Goal: Transaction & Acquisition: Purchase product/service

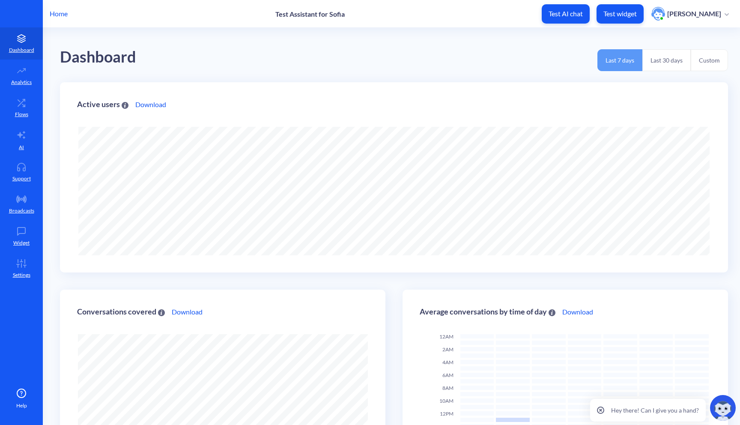
scroll to position [425, 740]
click at [19, 264] on icon at bounding box center [21, 263] width 17 height 9
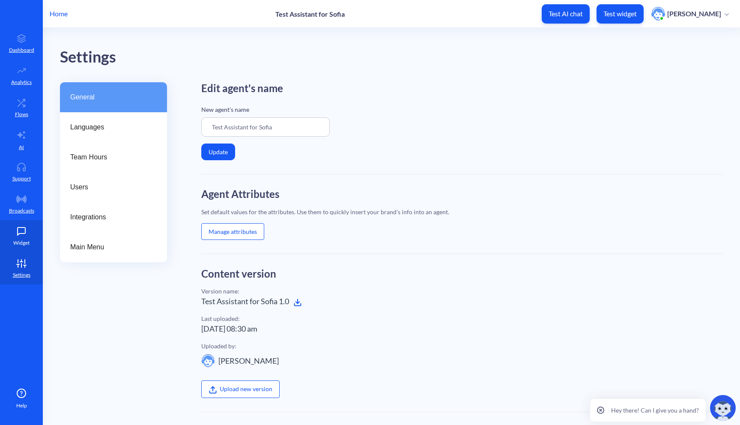
click at [19, 236] on link "Widget" at bounding box center [21, 236] width 43 height 32
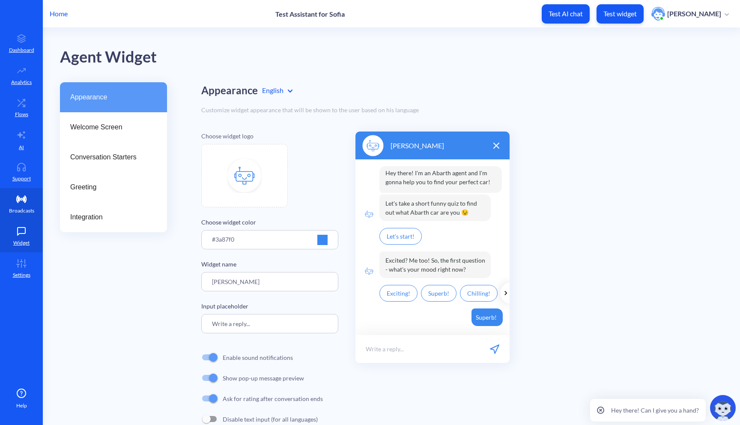
click at [20, 213] on p "Broadcasts" at bounding box center [21, 211] width 25 height 8
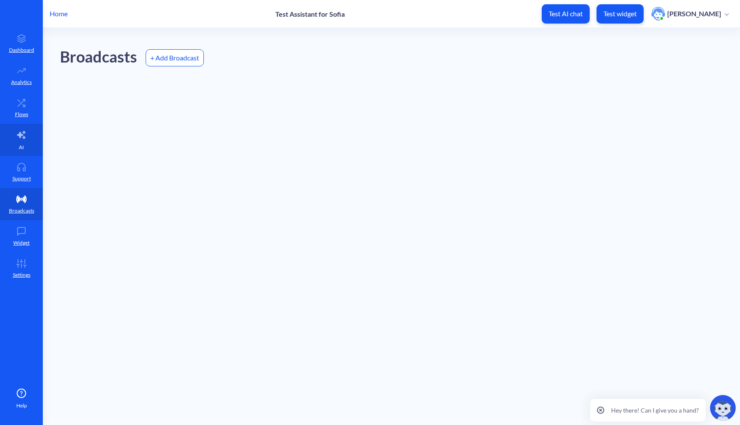
click at [20, 150] on p "AI" at bounding box center [21, 147] width 5 height 8
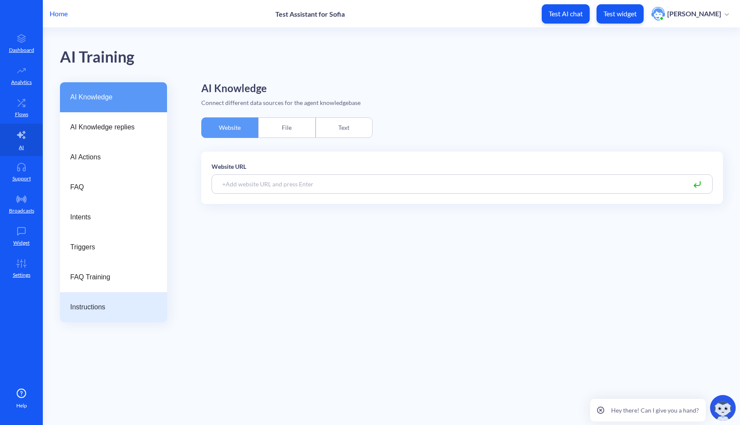
click at [90, 310] on span "Instructions" at bounding box center [110, 307] width 80 height 10
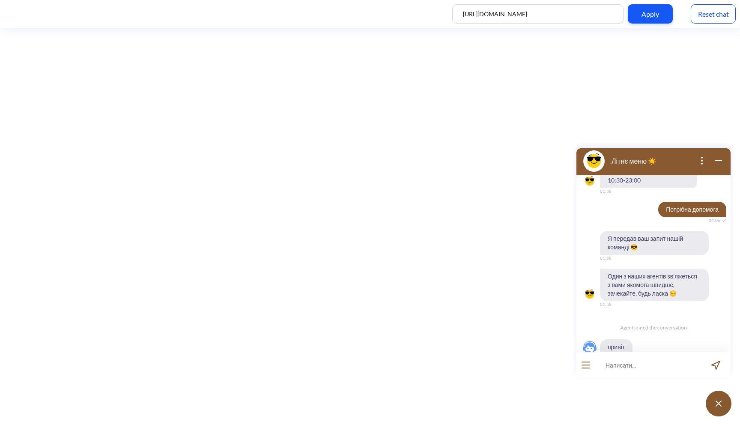
scroll to position [609, 0]
click at [715, 11] on div "Reset chat" at bounding box center [713, 13] width 45 height 19
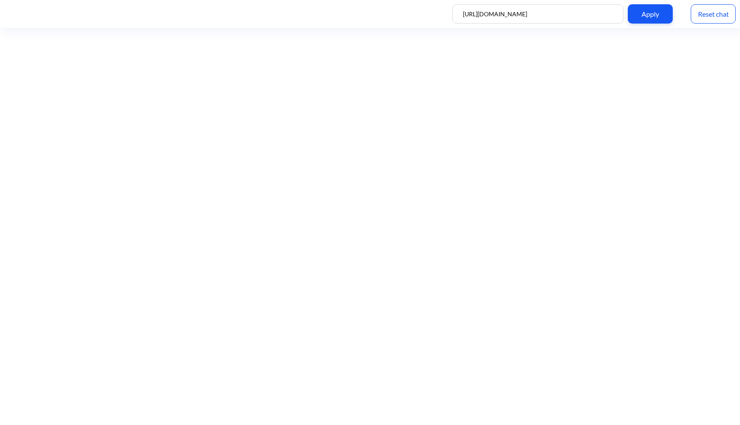
click at [710, 13] on div "Reset chat" at bounding box center [713, 13] width 45 height 19
click at [702, 18] on div "Reset chat" at bounding box center [713, 13] width 45 height 19
click at [719, 12] on div "Reset chat" at bounding box center [713, 13] width 45 height 19
click at [723, 406] on button at bounding box center [719, 403] width 26 height 26
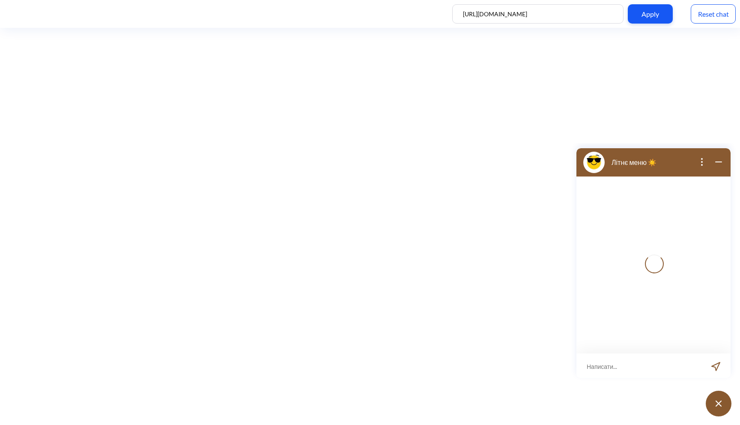
scroll to position [1, 0]
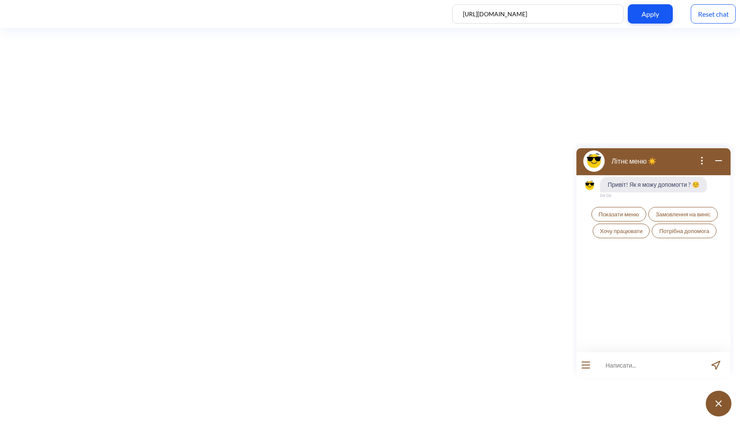
click at [624, 216] on span "Показати меню" at bounding box center [619, 214] width 40 height 7
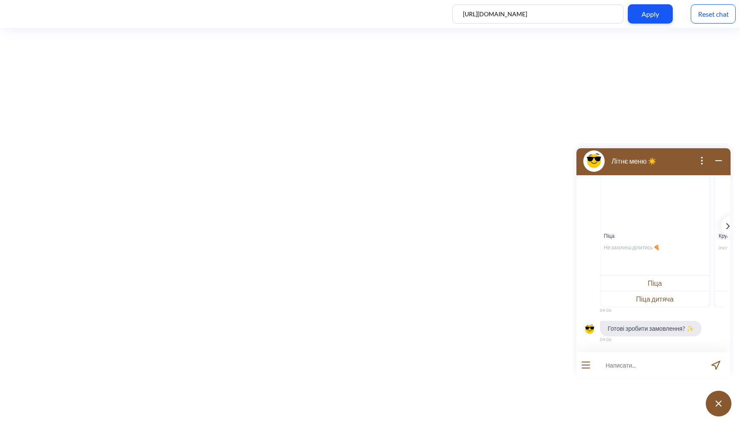
scroll to position [130, 0]
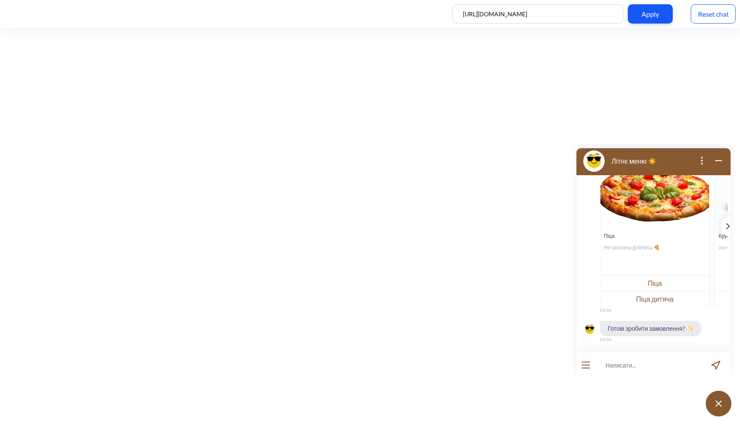
click at [659, 285] on button "Піца" at bounding box center [654, 283] width 109 height 16
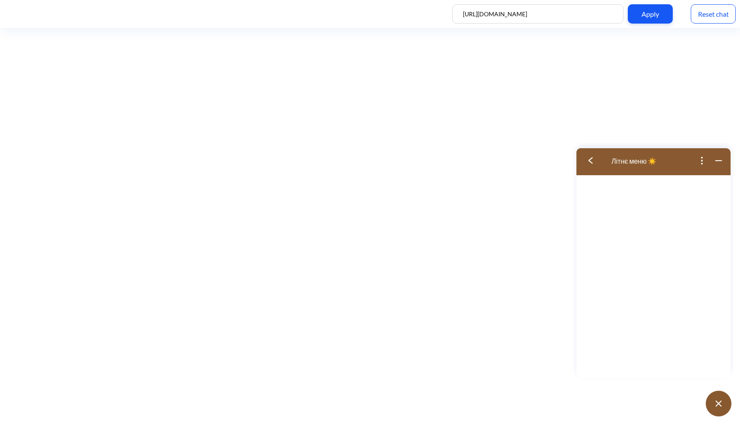
click at [592, 161] on img at bounding box center [590, 160] width 4 height 6
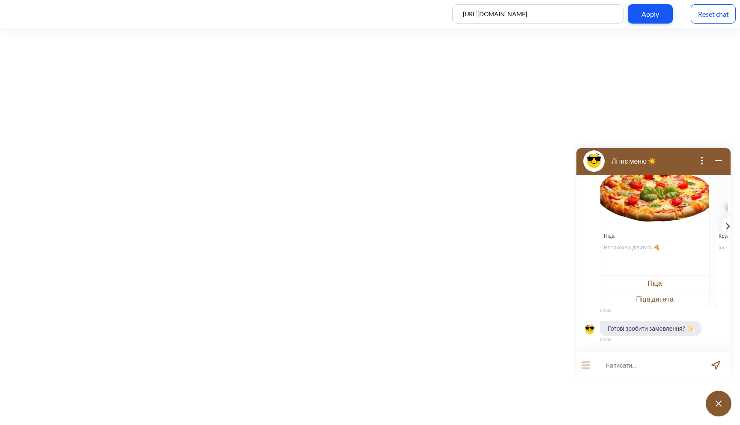
click at [727, 228] on icon "template message" at bounding box center [728, 225] width 3 height 5
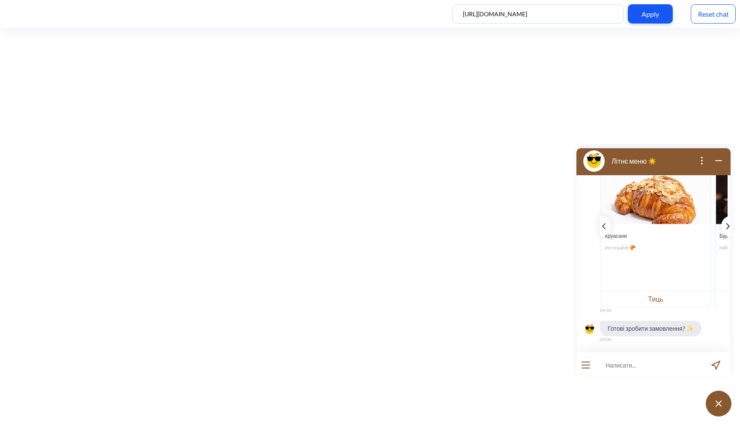
click at [727, 227] on icon "template message" at bounding box center [728, 225] width 3 height 5
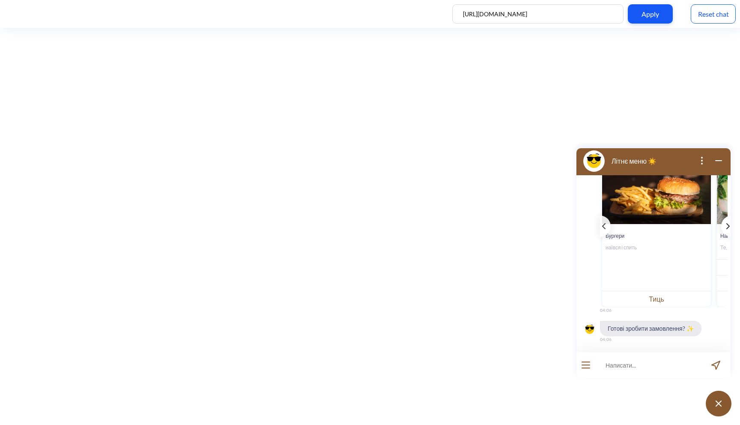
click at [727, 227] on icon "template message" at bounding box center [728, 225] width 3 height 5
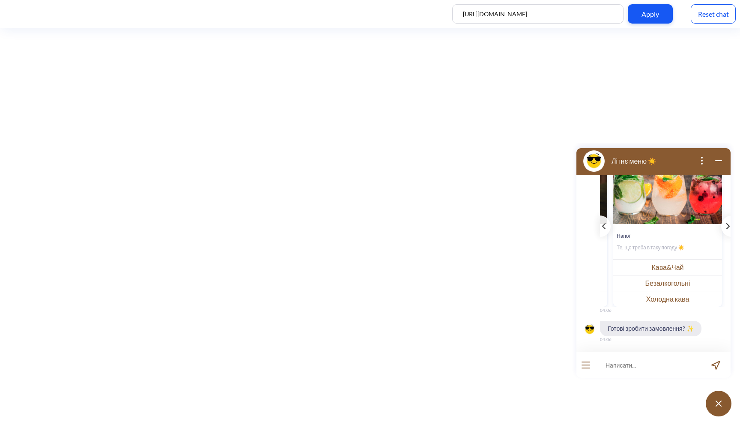
scroll to position [0, 337]
click at [672, 288] on button "Безалкогольні" at bounding box center [667, 283] width 109 height 16
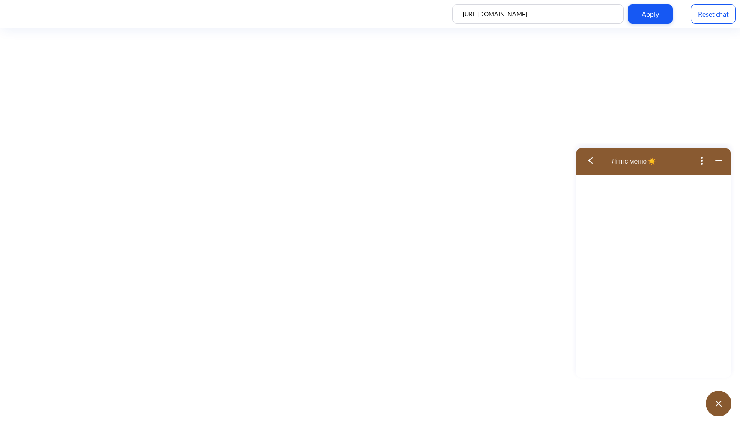
click at [592, 161] on img at bounding box center [590, 160] width 4 height 6
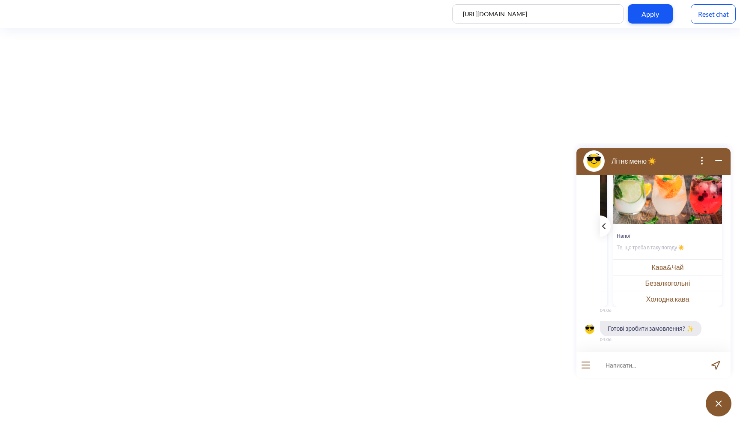
click at [602, 223] on icon "template message" at bounding box center [603, 226] width 3 height 6
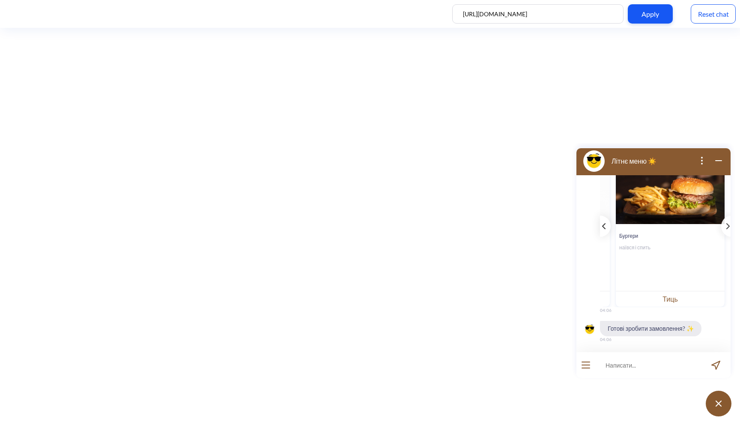
click at [602, 223] on icon "template message" at bounding box center [603, 226] width 3 height 6
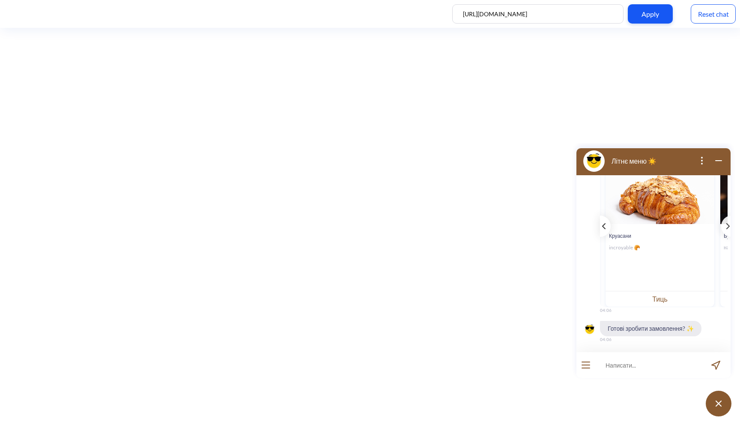
scroll to position [0, 109]
click at [628, 364] on input at bounding box center [648, 365] width 106 height 26
type input "так"
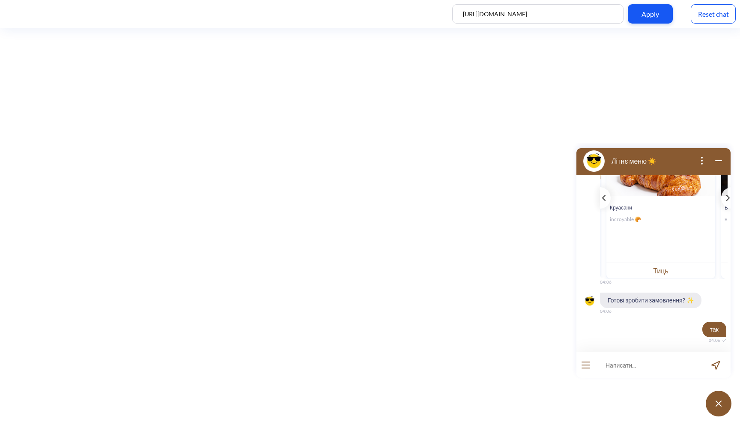
scroll to position [159, 0]
click at [605, 200] on div "template message" at bounding box center [605, 196] width 11 height 21
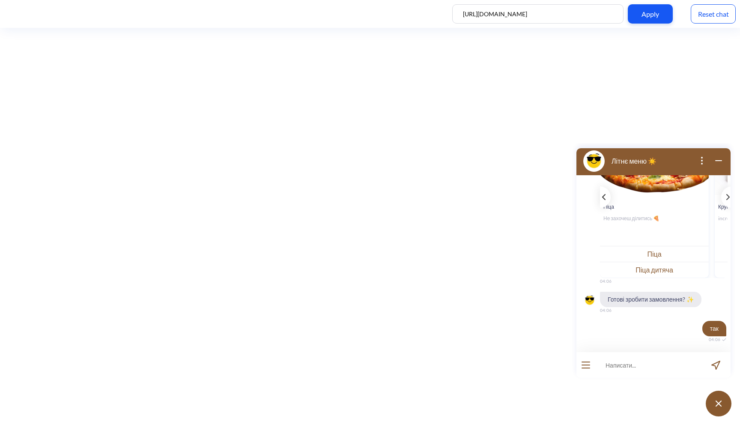
scroll to position [0, 0]
click at [646, 252] on button "Піца" at bounding box center [654, 254] width 109 height 16
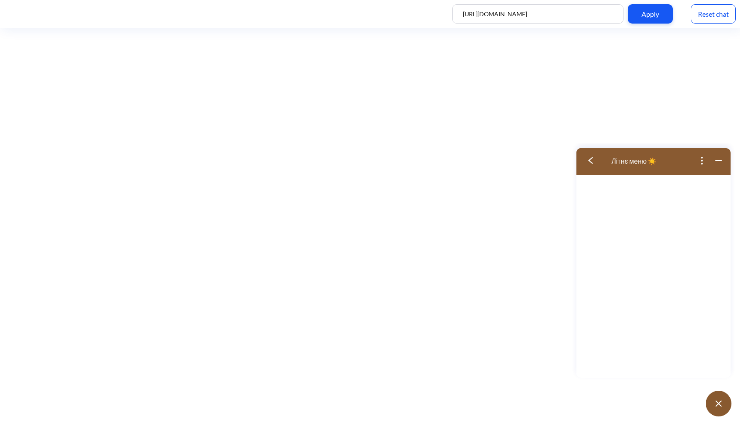
scroll to position [167, 0]
click at [590, 158] on img at bounding box center [590, 160] width 4 height 6
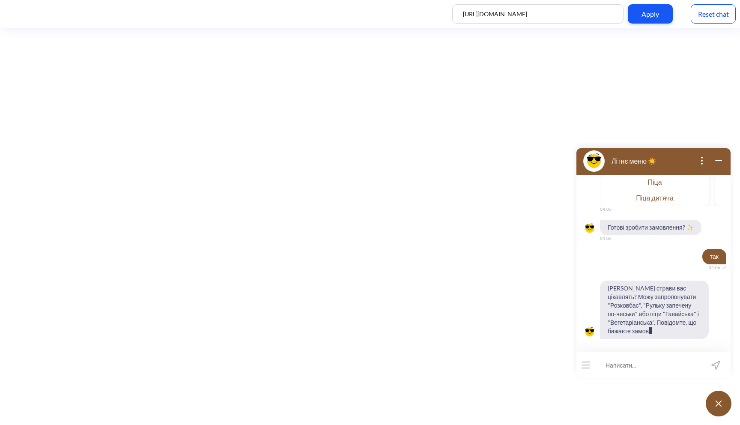
scroll to position [239, 0]
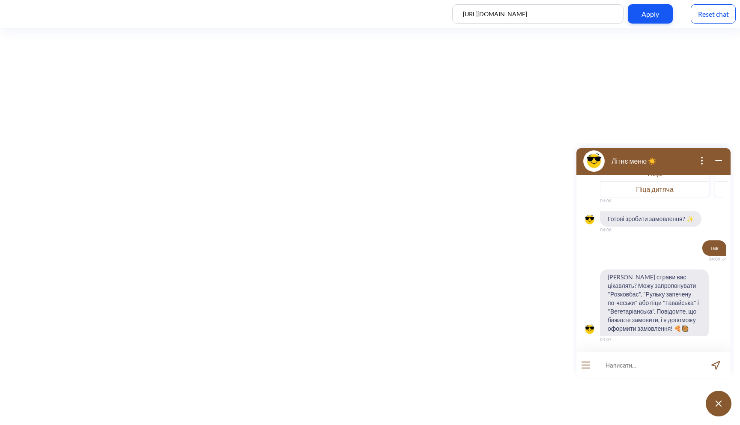
click at [637, 364] on input at bounding box center [648, 365] width 106 height 26
type input "хочу замовити піцу цезар"
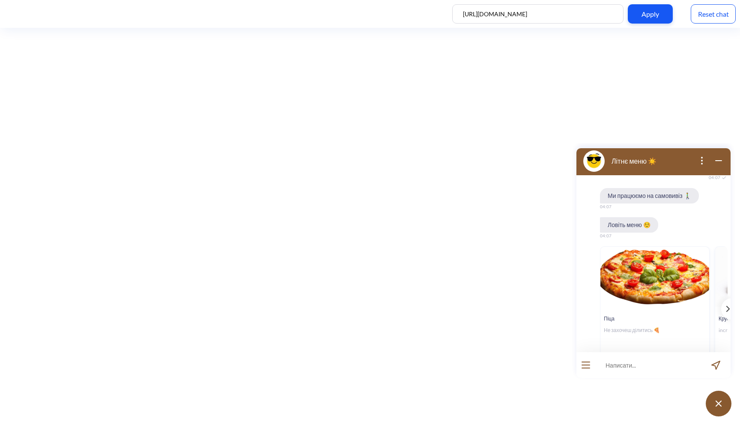
scroll to position [513, 0]
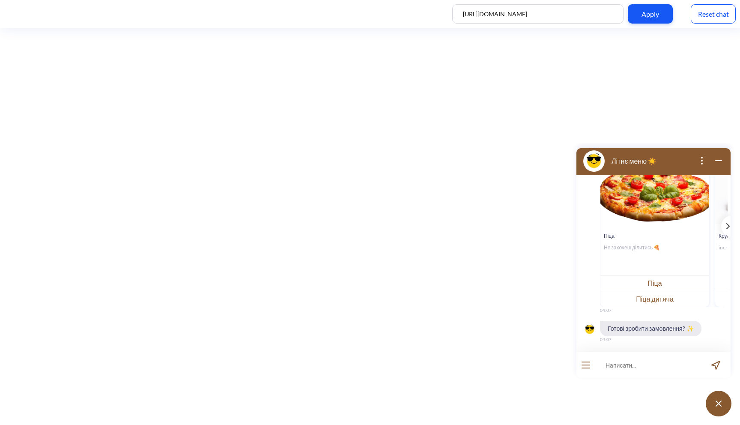
click at [621, 362] on input at bounding box center [648, 365] width 106 height 26
type input "п"
type input "готова зробити замовлення - піца цезар"
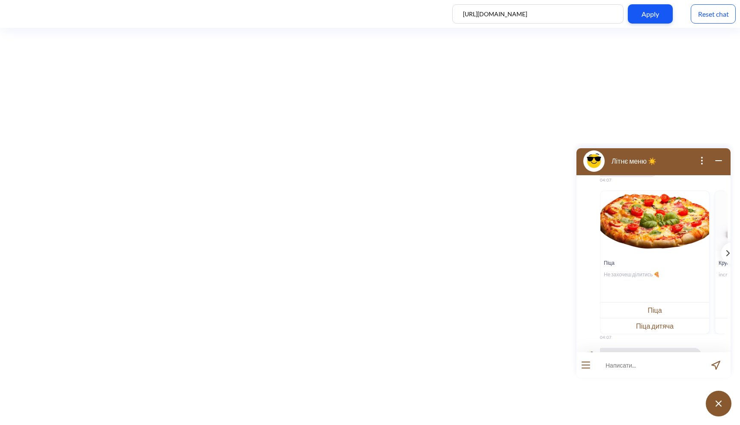
click at [658, 310] on button "Піца" at bounding box center [654, 310] width 109 height 16
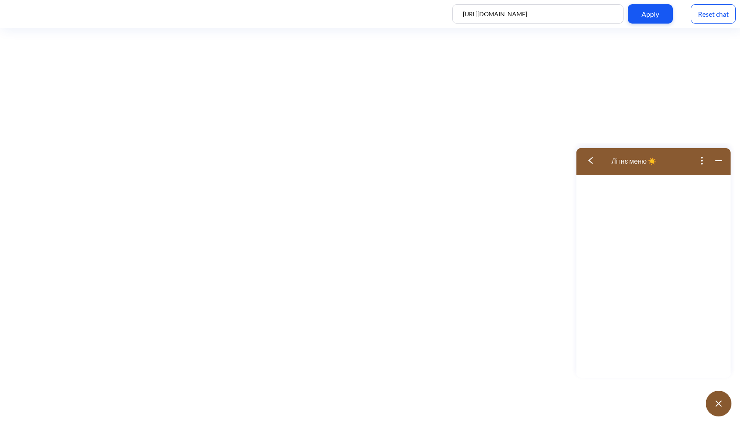
click at [587, 158] on button at bounding box center [593, 161] width 34 height 28
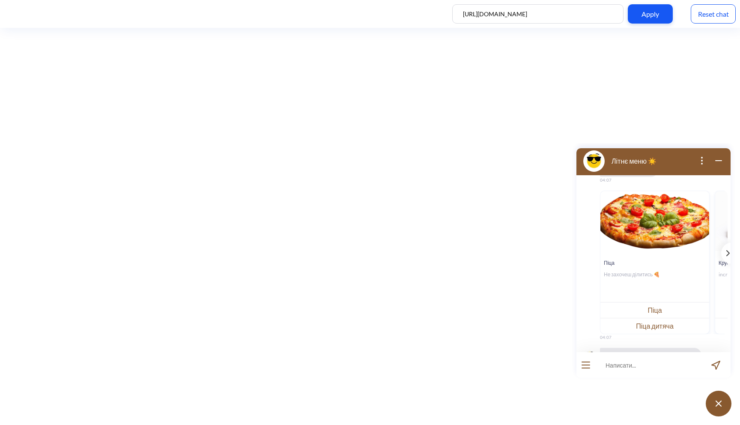
scroll to position [795, 0]
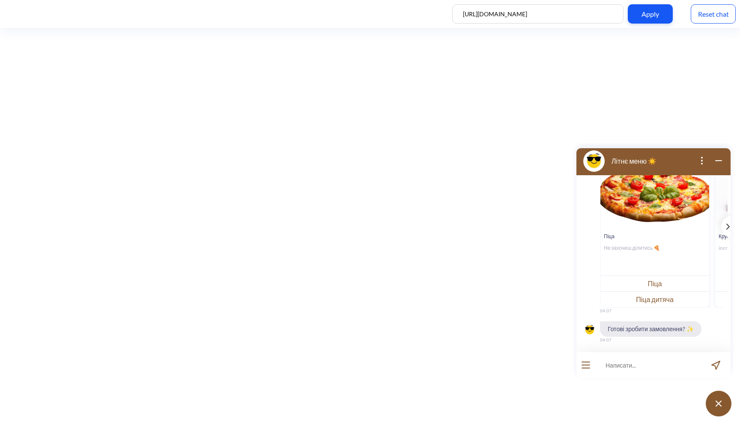
click at [632, 372] on input at bounding box center [648, 365] width 106 height 26
type input "так"
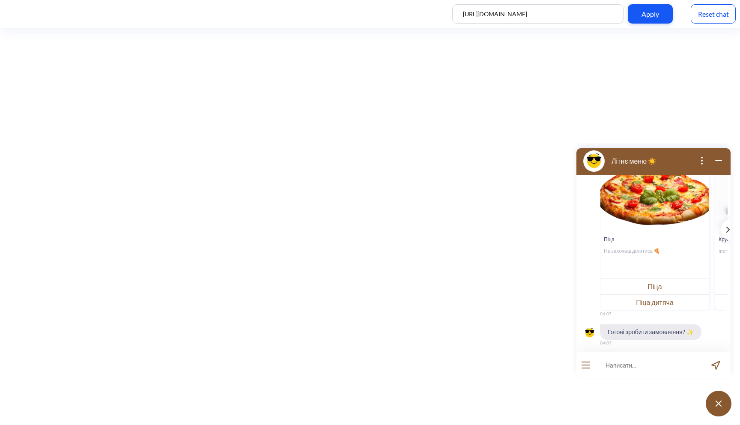
scroll to position [1068, 0]
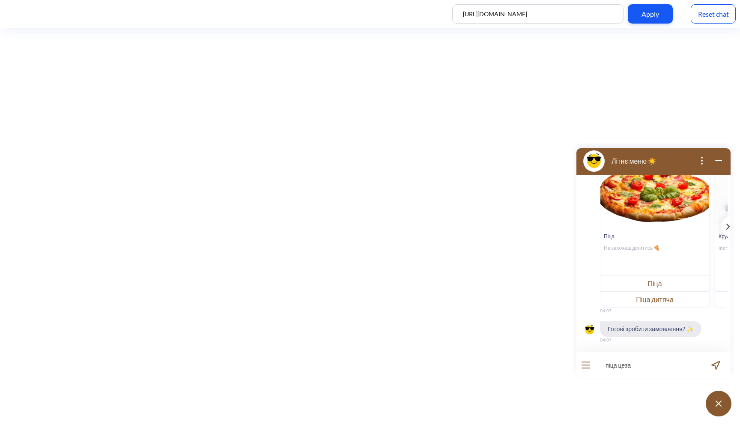
type input "піца цезар"
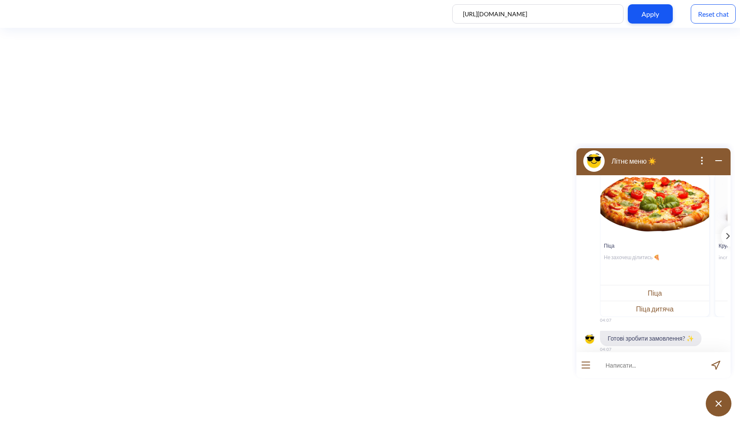
scroll to position [1341, 0]
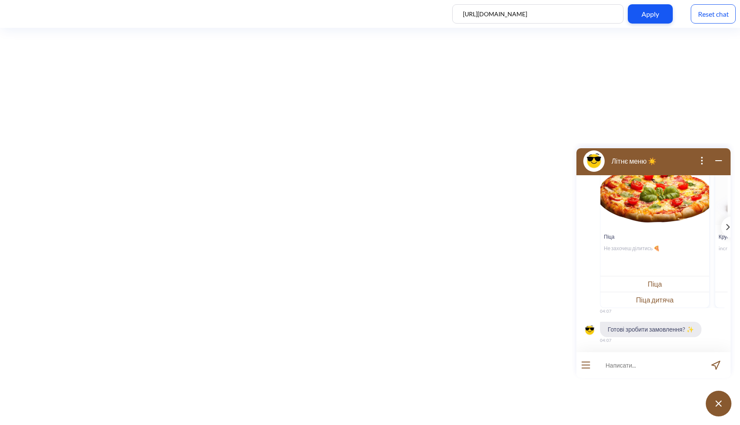
click at [620, 369] on input at bounding box center [648, 365] width 106 height 26
type input "хочу замовити круасан"
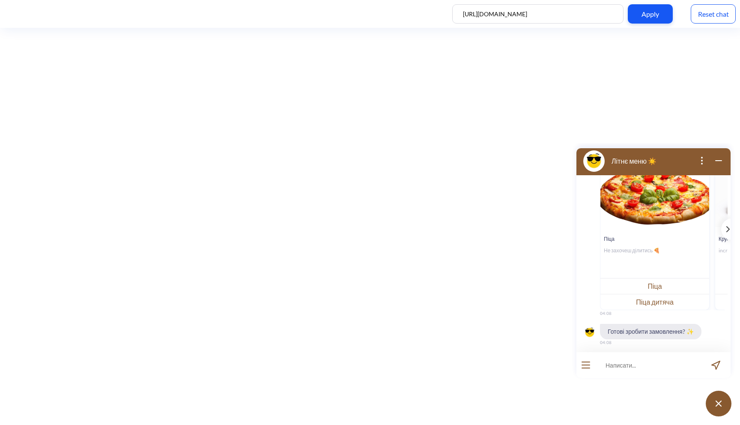
scroll to position [1615, 0]
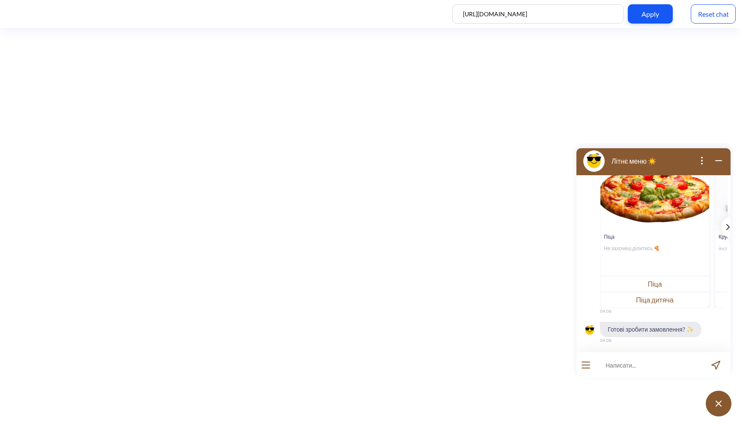
click at [721, 222] on div "template message" at bounding box center [726, 226] width 11 height 21
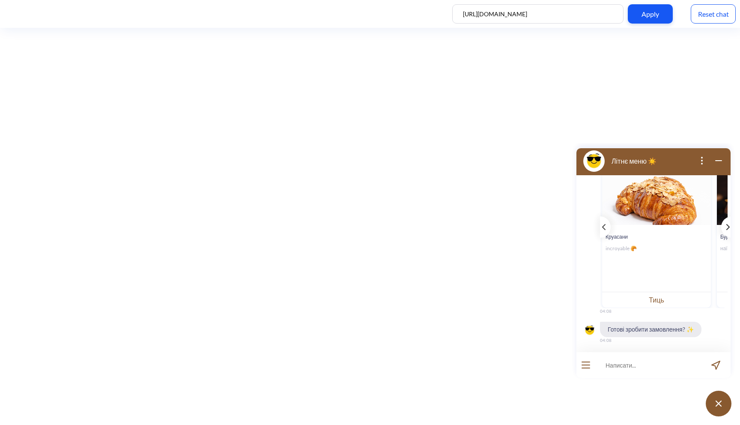
scroll to position [0, 114]
click at [658, 301] on button "Тиць" at bounding box center [655, 300] width 109 height 16
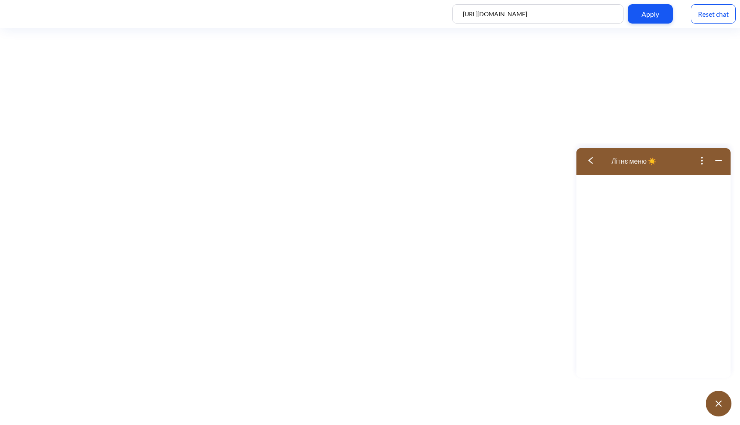
click at [591, 161] on img at bounding box center [590, 160] width 4 height 6
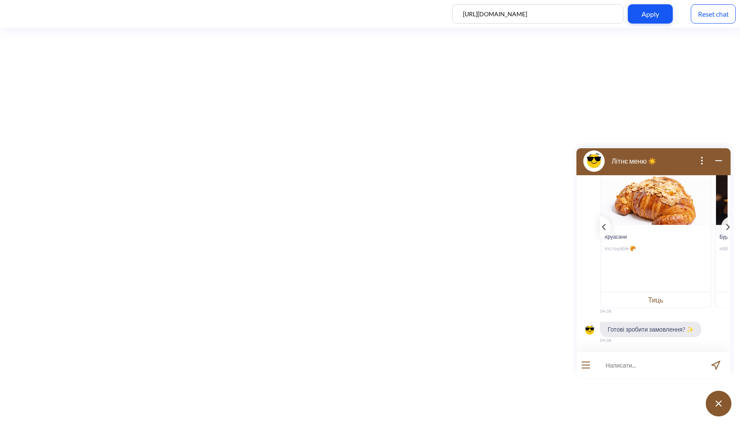
click at [612, 367] on input at bounding box center [648, 365] width 106 height 26
type input "круасан з беконом"
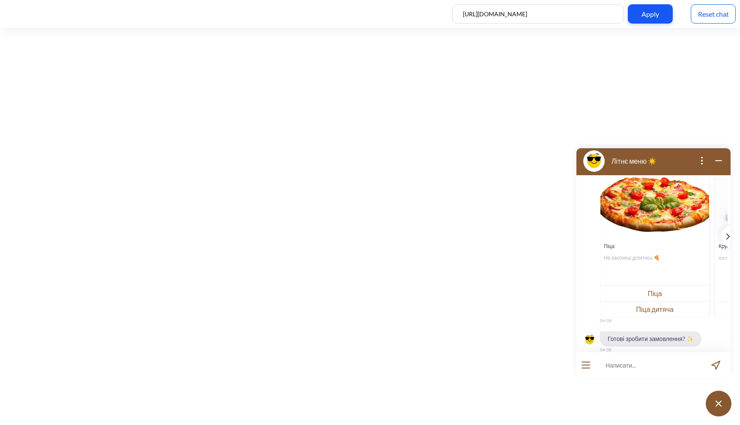
scroll to position [1888, 0]
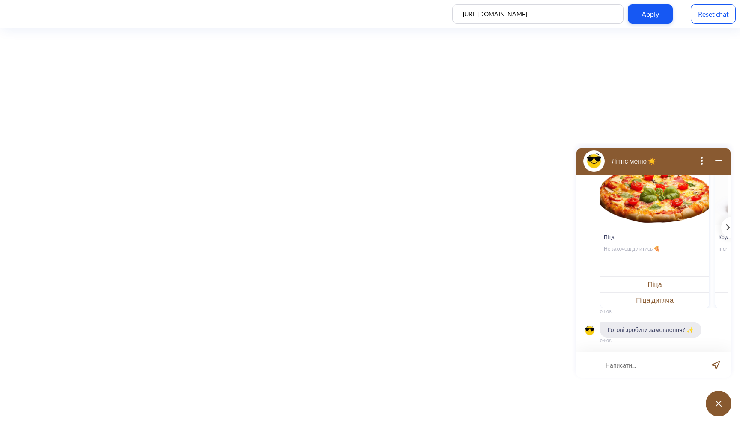
click at [584, 366] on button "open menu" at bounding box center [585, 364] width 9 height 7
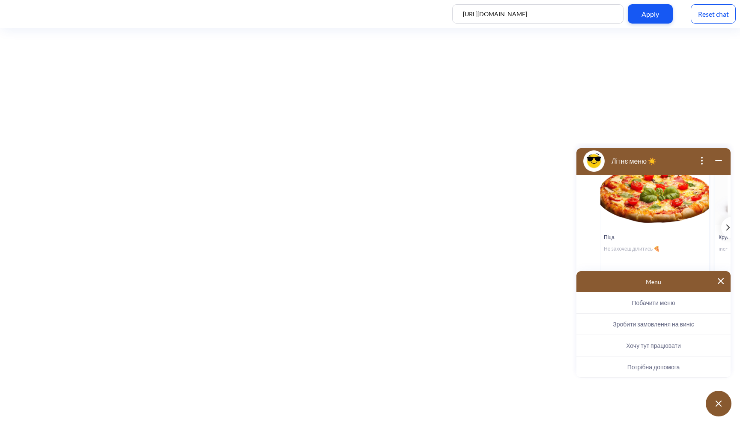
click at [645, 346] on span "Хочу тут працювати" at bounding box center [653, 345] width 55 height 7
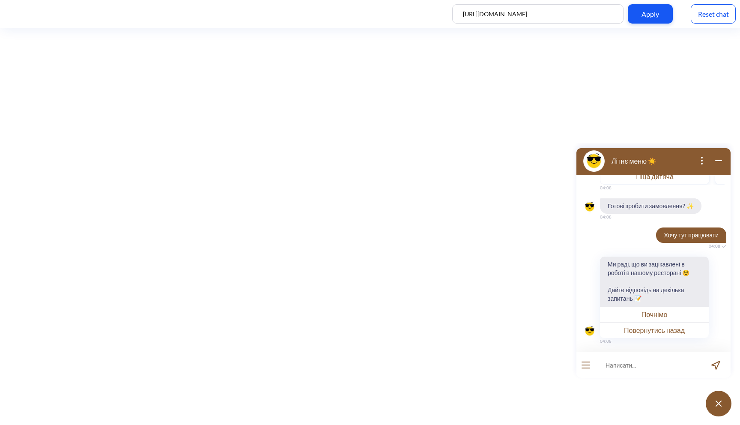
scroll to position [2012, 0]
click at [665, 313] on button "Почнімо" at bounding box center [654, 314] width 109 height 16
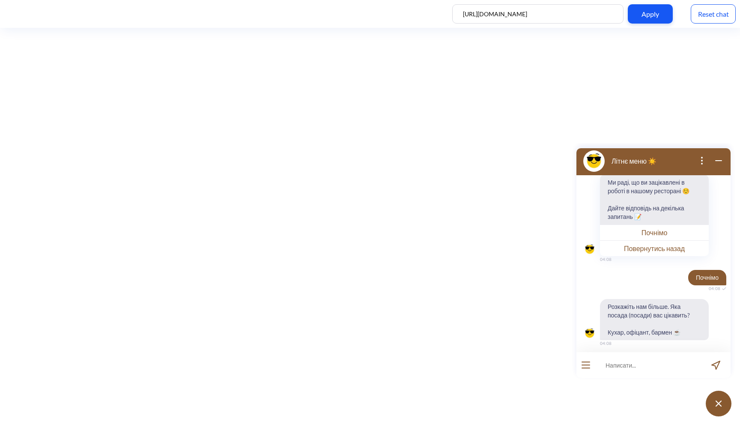
scroll to position [2096, 0]
click at [638, 359] on input at bounding box center [648, 365] width 106 height 26
type input "кухар"
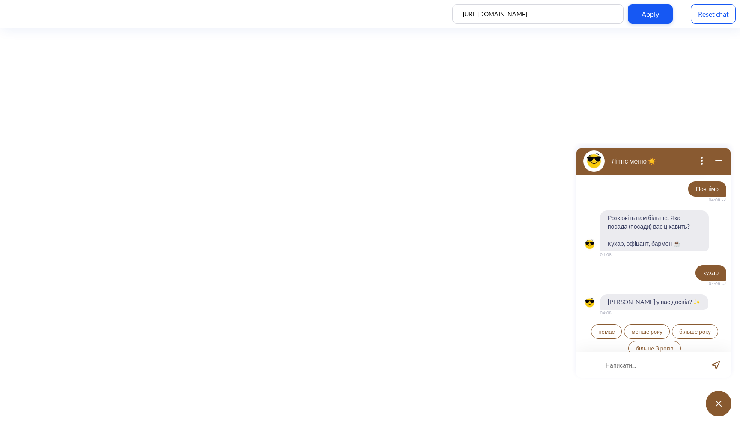
scroll to position [2187, 0]
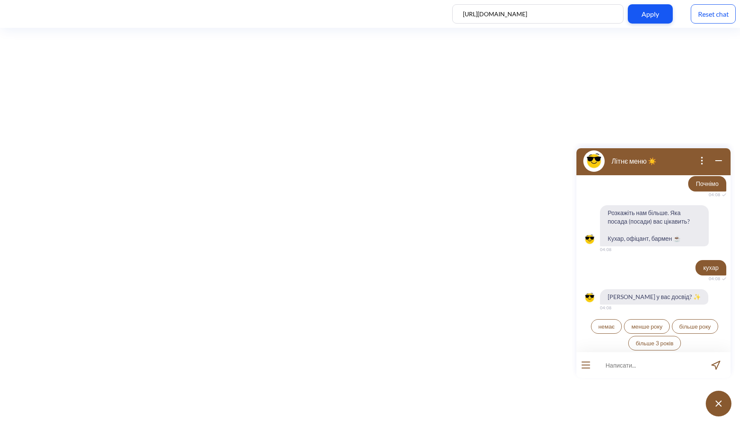
click at [646, 327] on span "менше року" at bounding box center [646, 326] width 31 height 7
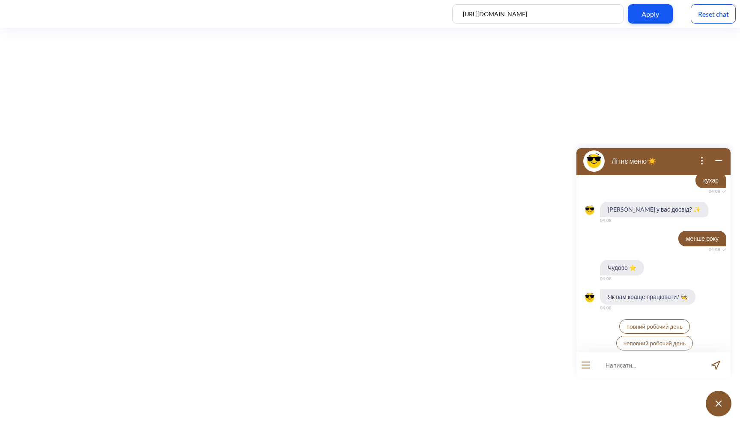
scroll to position [2275, 0]
click at [659, 340] on span "неповний робочий день" at bounding box center [654, 343] width 63 height 7
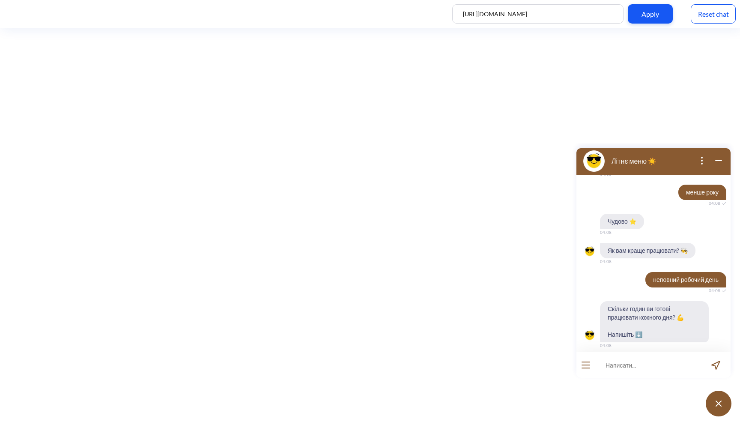
scroll to position [2325, 0]
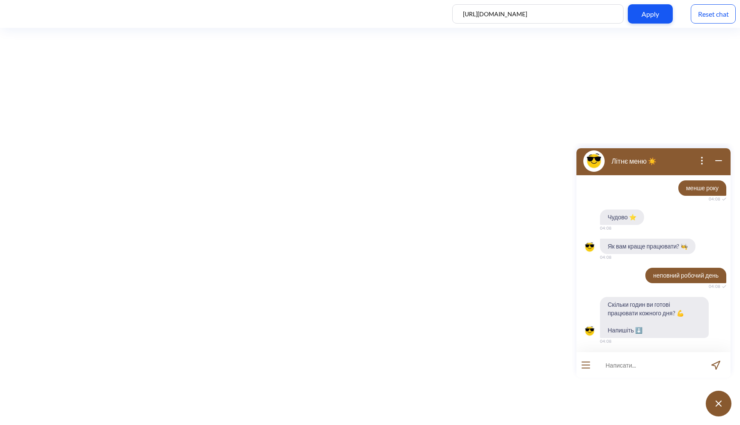
click at [636, 364] on input at bounding box center [648, 365] width 106 height 26
type input "3"
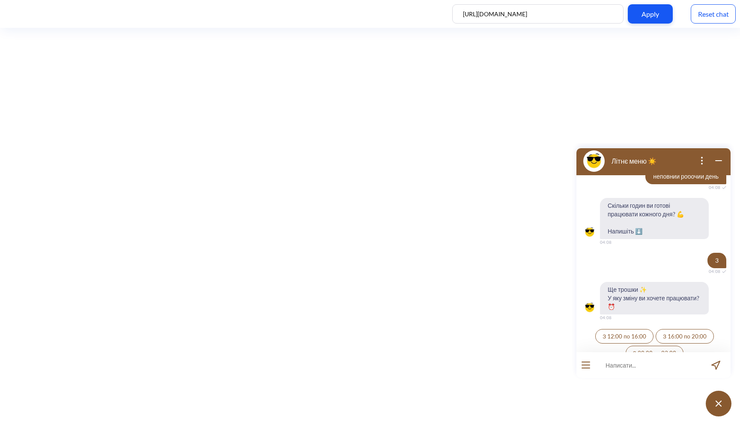
scroll to position [2434, 0]
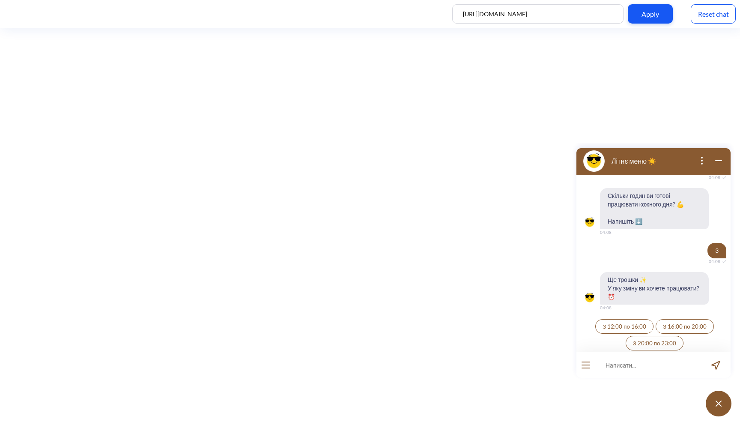
click at [675, 323] on span "З 16:00 по 20:00" at bounding box center [685, 326] width 44 height 7
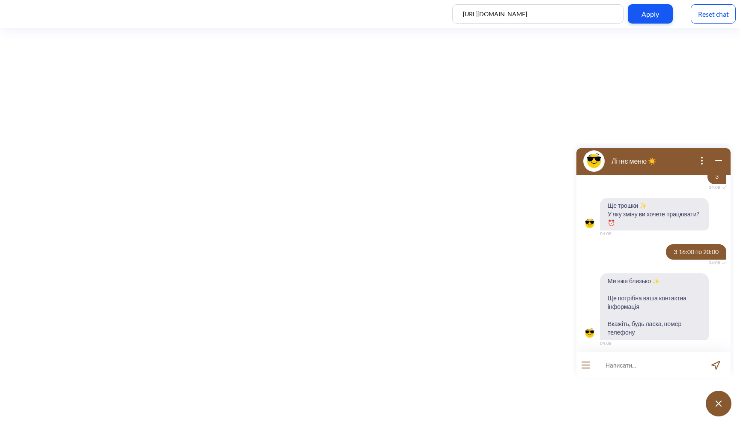
scroll to position [2510, 0]
click at [632, 367] on input at bounding box center [648, 365] width 106 height 26
type input "3343434"
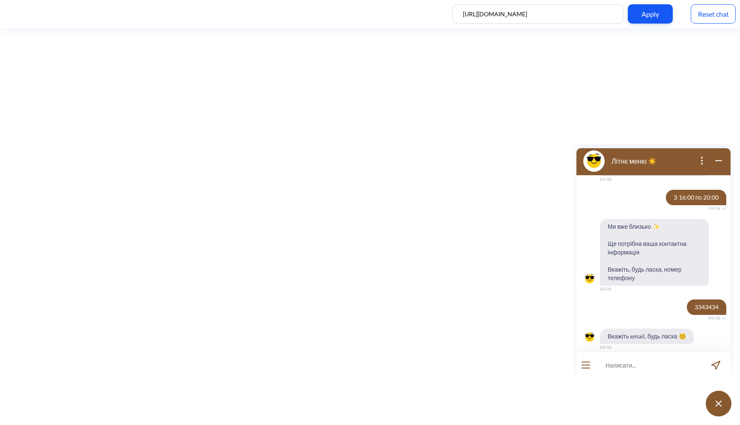
scroll to position [2569, 0]
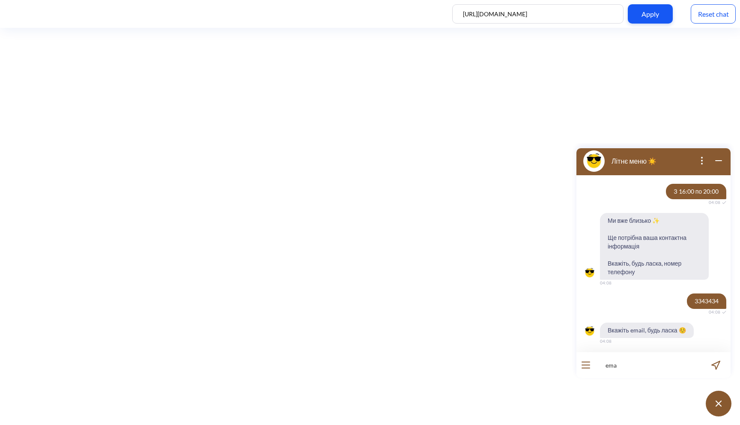
type input "emal"
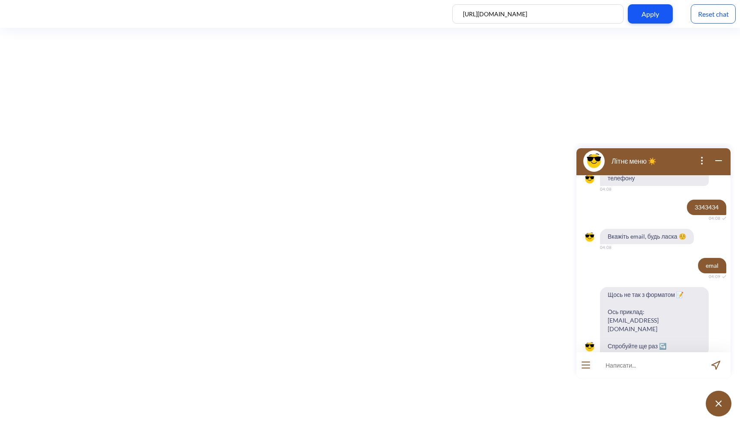
scroll to position [2670, 0]
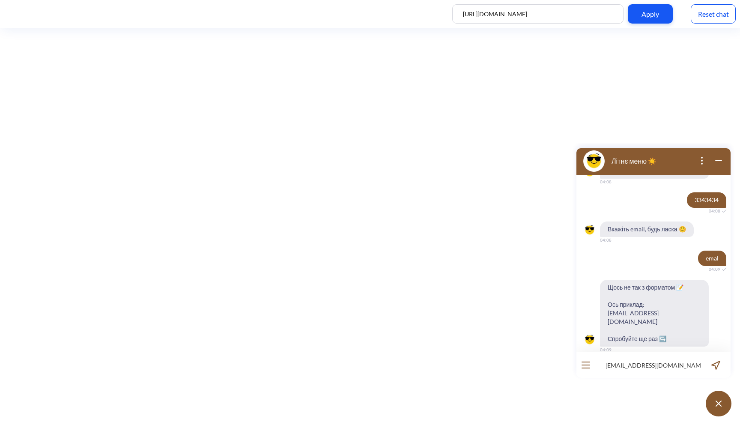
type input "[EMAIL_ADDRESS][DOMAIN_NAME]"
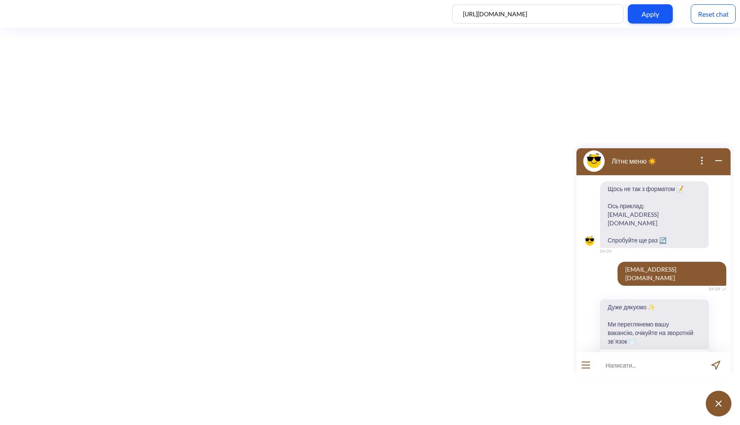
scroll to position [2778, 0]
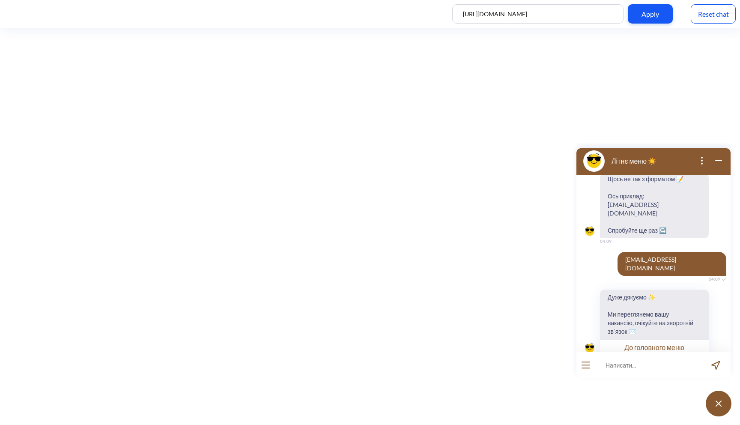
click at [657, 339] on button "До головного меню" at bounding box center [654, 347] width 109 height 16
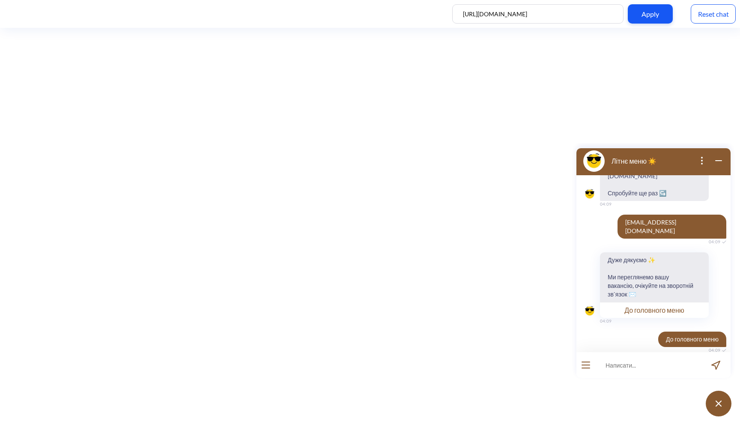
scroll to position [2793, 0]
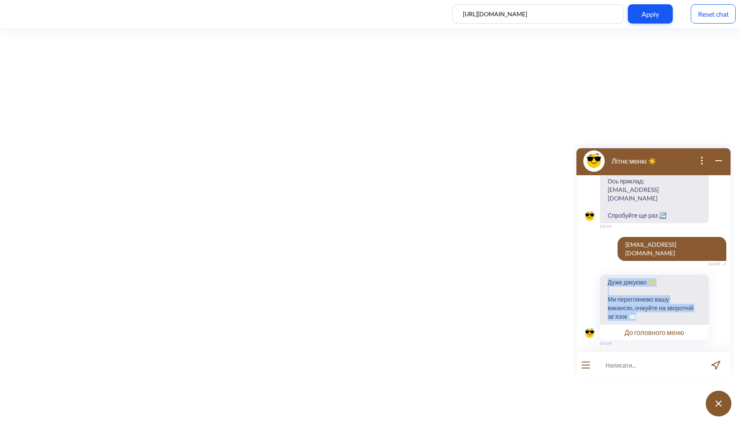
drag, startPoint x: 609, startPoint y: 262, endPoint x: 665, endPoint y: 297, distance: 66.4
click at [665, 297] on span "Дуже дякуємо ✨ Ми переглянемо вашу вакансію, очікуйте на зворотній зв`язок ✉️" at bounding box center [651, 299] width 102 height 50
click at [652, 292] on span "Дуже дякуємо ✨ Ми переглянемо вашу вакансію, очікуйте на зворотній зв`язок ✉️" at bounding box center [651, 299] width 102 height 50
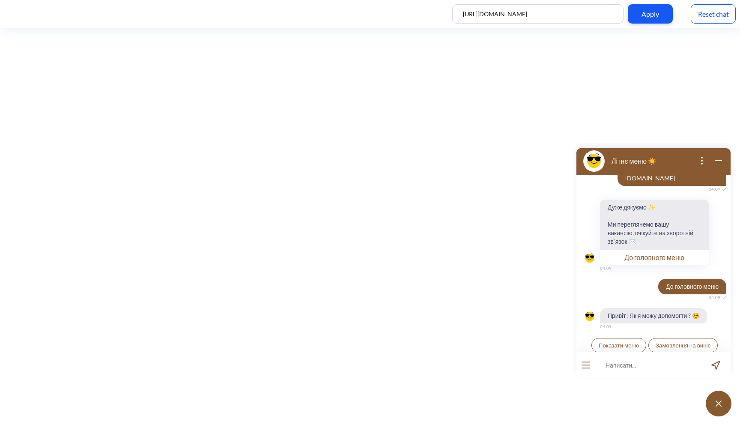
scroll to position [2869, 0]
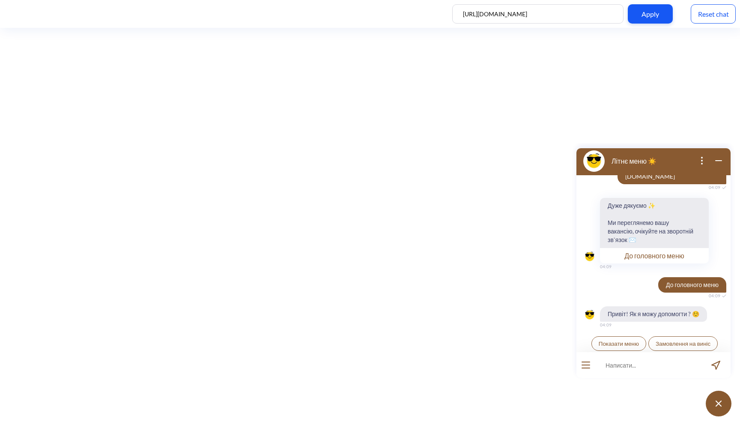
click at [679, 357] on span "Потрібна допомога" at bounding box center [684, 360] width 50 height 7
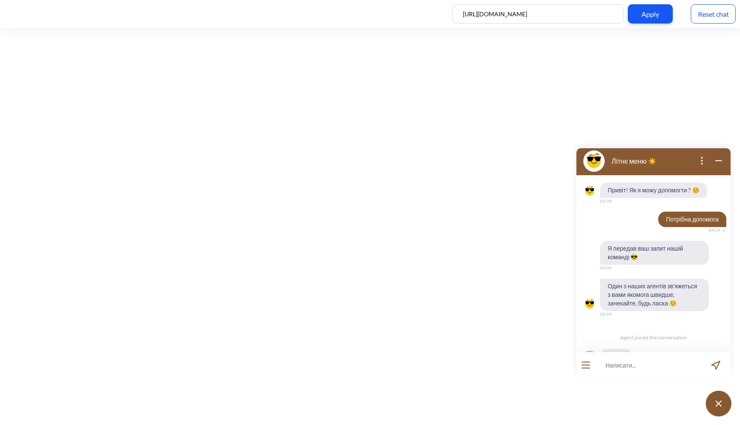
scroll to position [3002, 0]
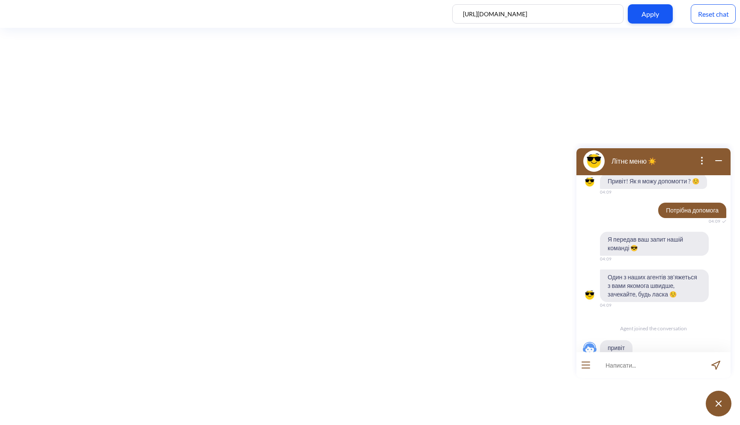
click at [622, 364] on input at bounding box center [648, 365] width 106 height 26
click at [584, 368] on icon "open menu" at bounding box center [586, 368] width 8 height 0
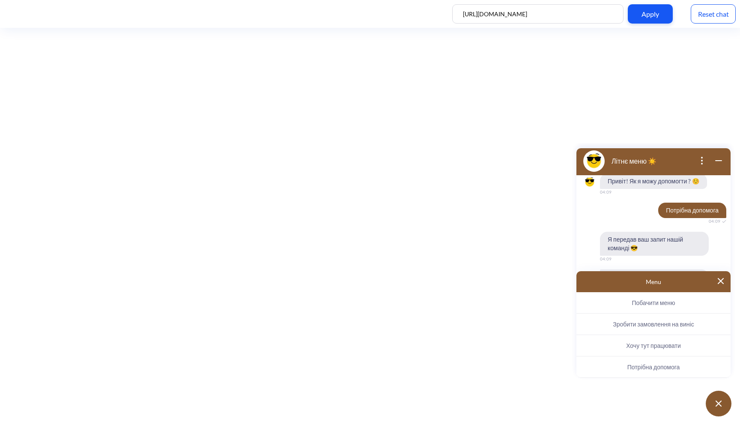
click at [722, 282] on img at bounding box center [721, 281] width 6 height 6
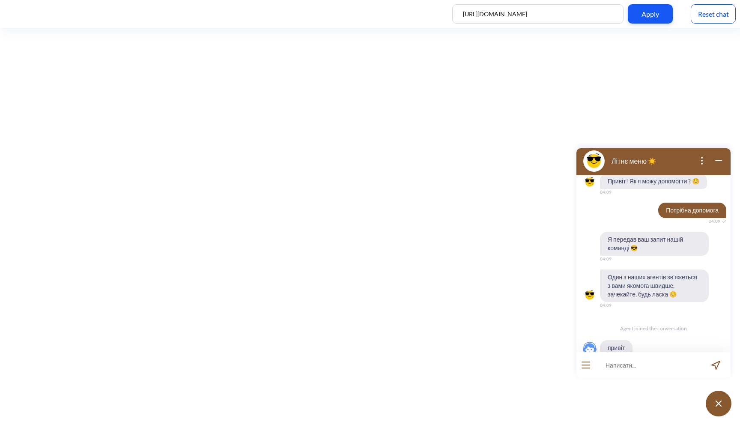
click at [623, 363] on input at bounding box center [648, 365] width 106 height 26
type input "адреса"
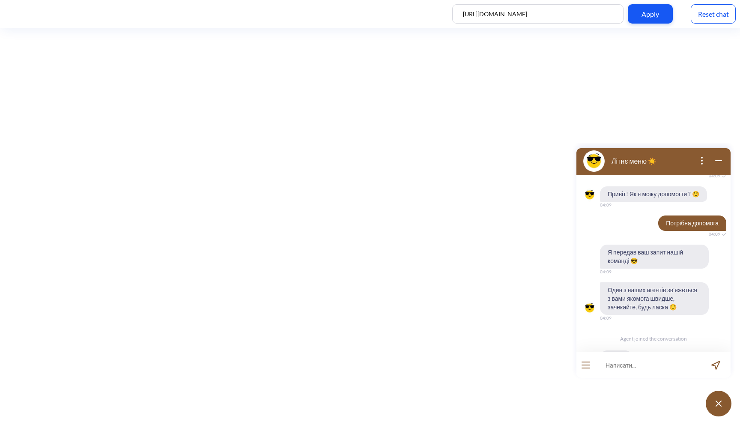
scroll to position [3029, 0]
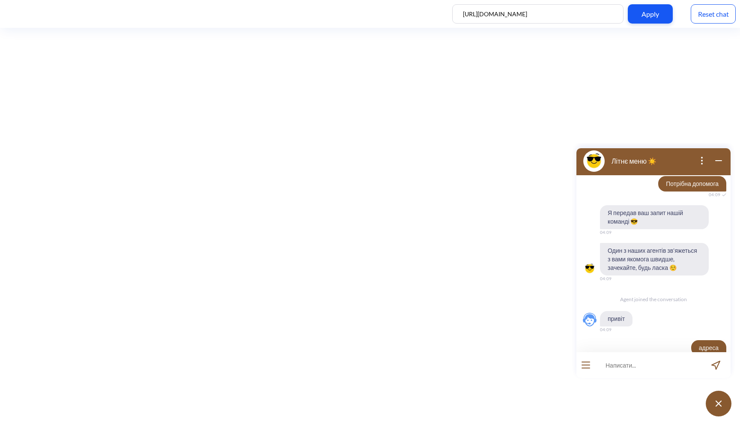
click at [718, 15] on div "Reset chat" at bounding box center [713, 13] width 45 height 19
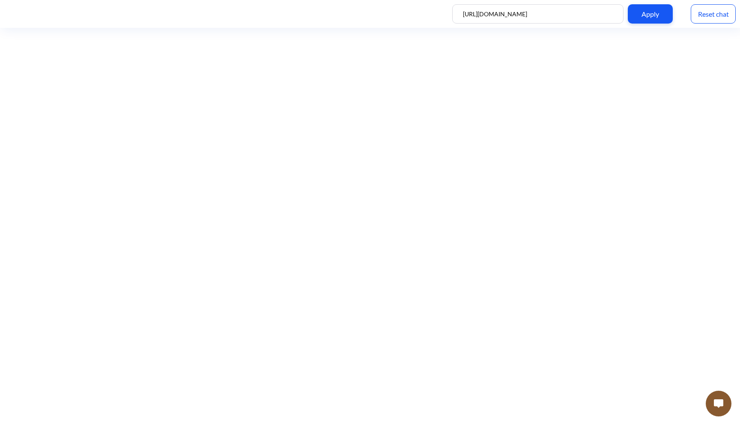
click at [722, 403] on img at bounding box center [718, 403] width 9 height 9
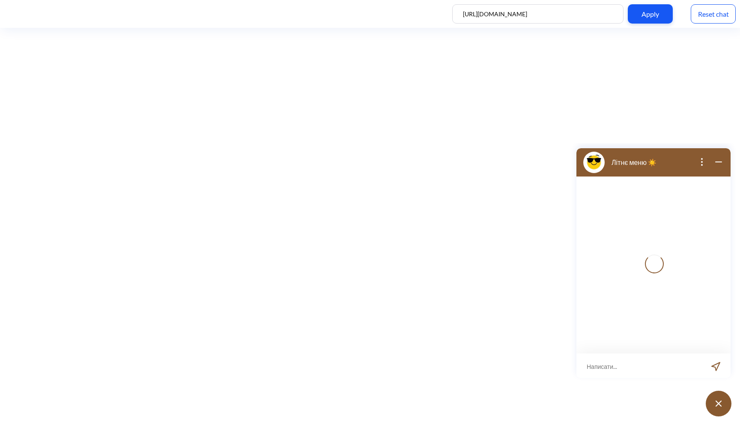
scroll to position [1, 0]
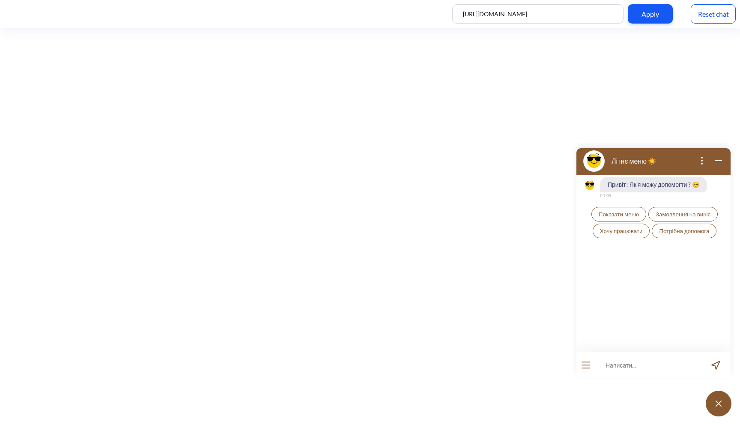
click at [643, 364] on input at bounding box center [648, 365] width 106 height 26
type input "адреса"
click at [626, 217] on span "Показати меню" at bounding box center [619, 214] width 40 height 7
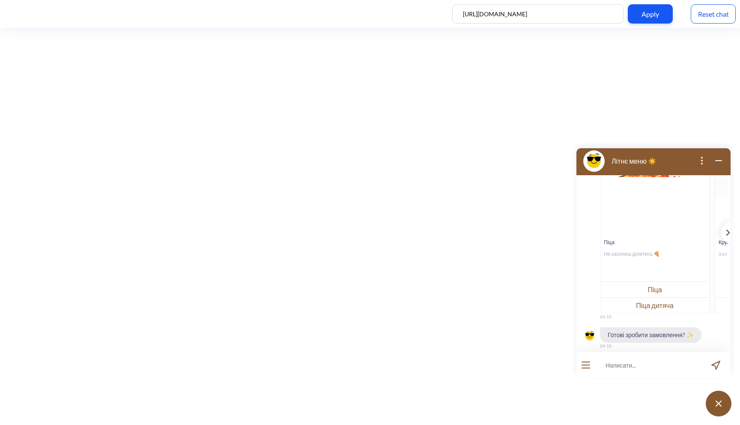
scroll to position [130, 0]
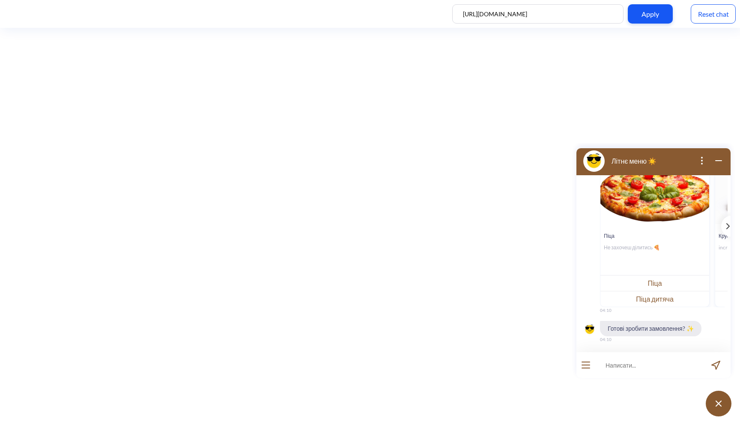
click at [653, 283] on button "Піца" at bounding box center [654, 283] width 109 height 16
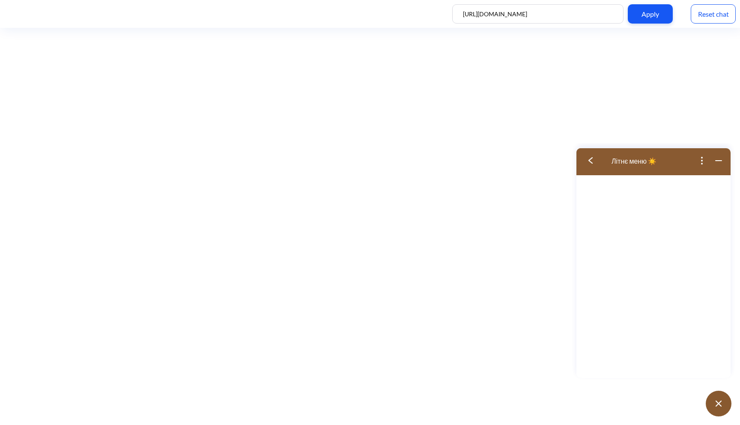
click at [590, 158] on img at bounding box center [590, 160] width 4 height 6
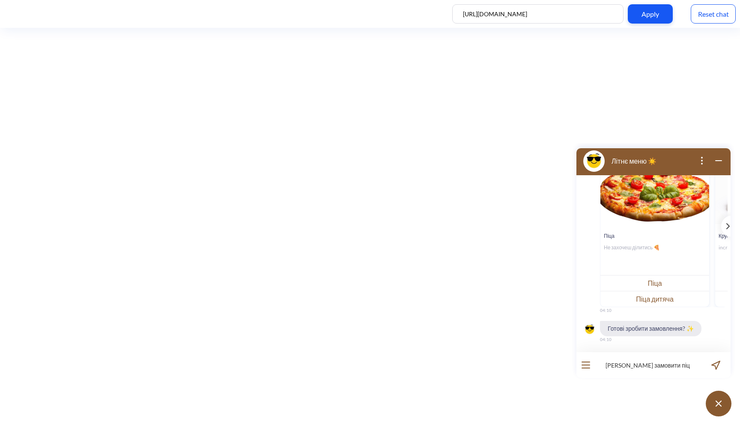
type input "[PERSON_NAME] замовити піцу"
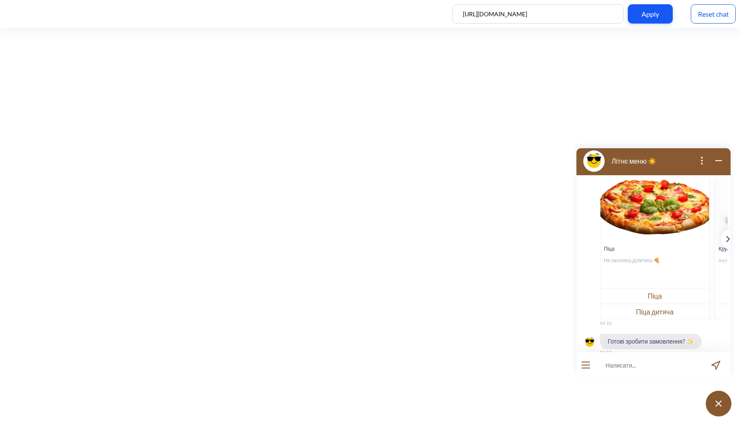
scroll to position [403, 0]
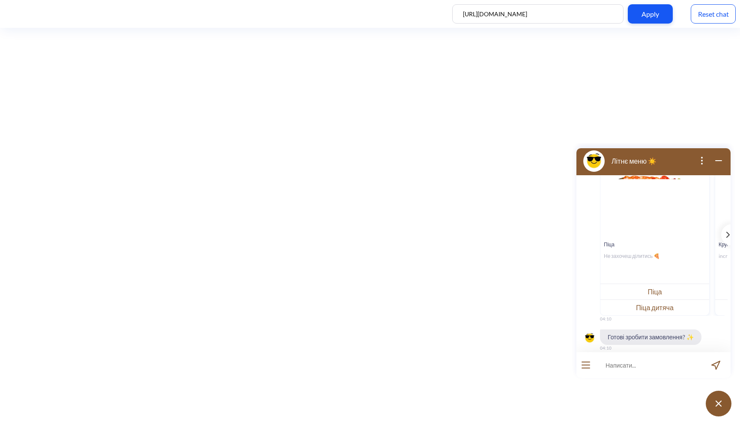
scroll to position [403, 0]
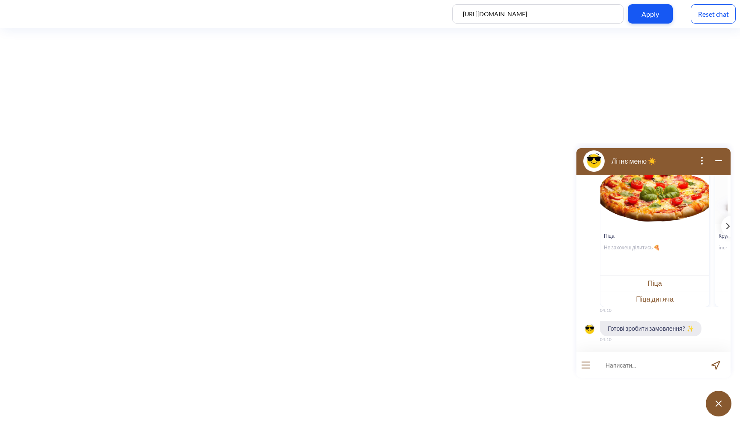
click at [721, 11] on div "Reset chat" at bounding box center [713, 13] width 45 height 19
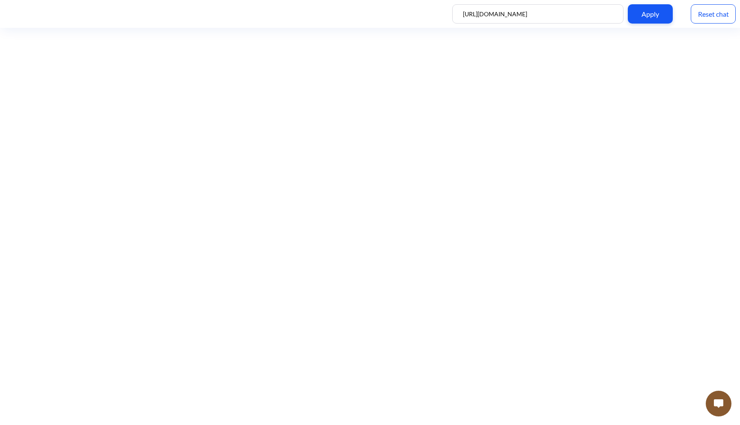
click at [722, 407] on img at bounding box center [718, 403] width 9 height 9
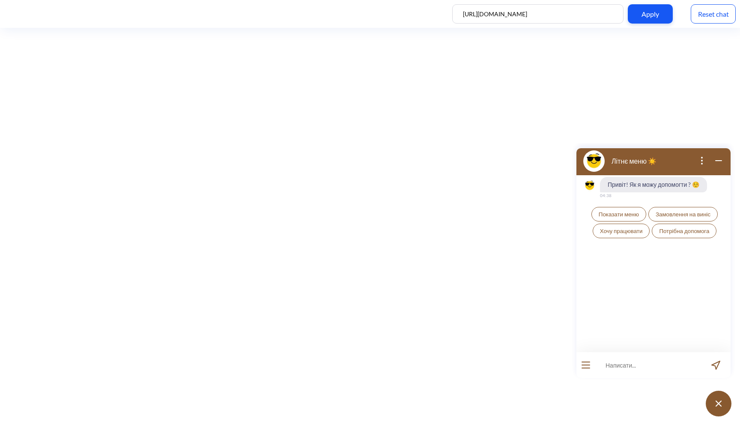
click at [616, 217] on span "Показати меню" at bounding box center [619, 214] width 40 height 7
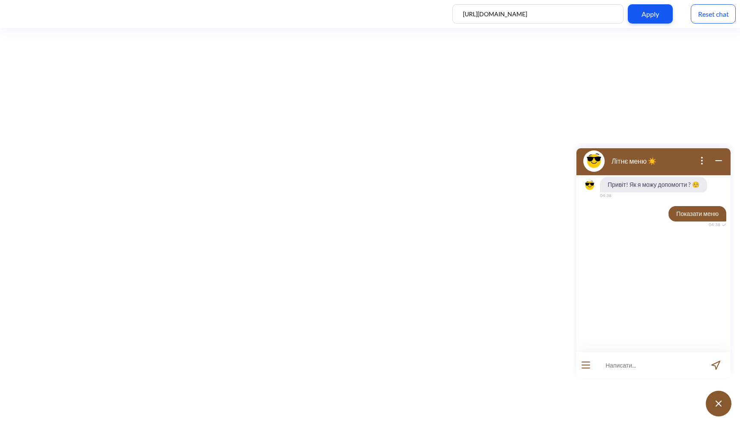
click at [630, 361] on input at bounding box center [648, 365] width 106 height 26
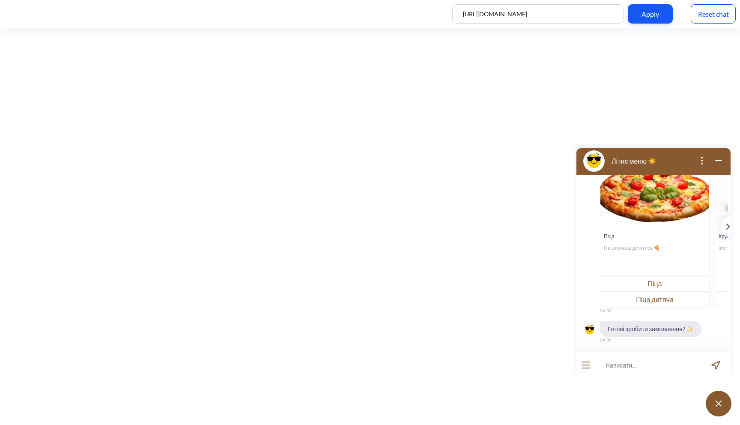
scroll to position [130, 0]
type input "["
type input "хочу піцу цезар"
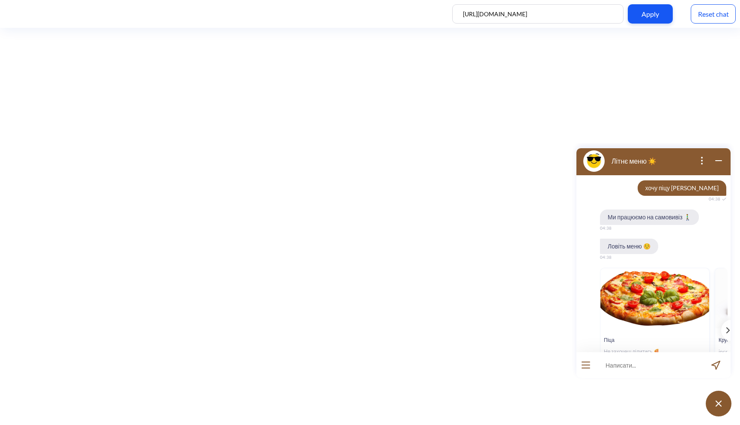
scroll to position [204, 0]
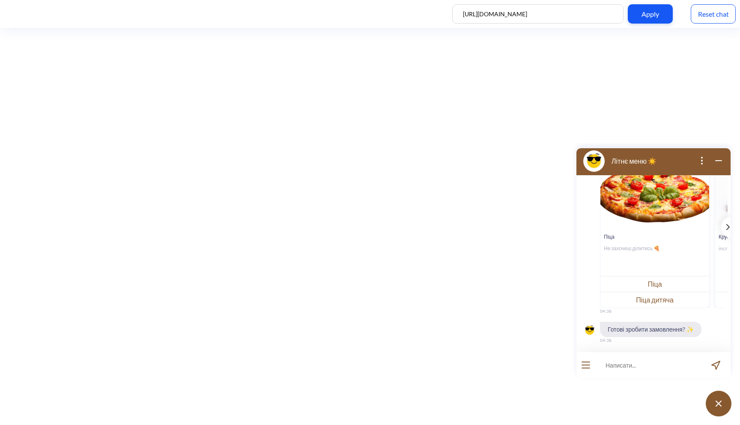
scroll to position [403, 0]
click at [712, 19] on div "Reset chat" at bounding box center [713, 13] width 45 height 19
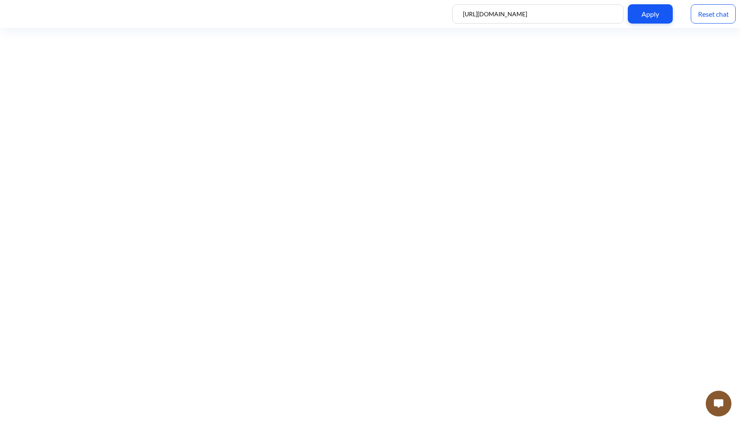
click at [718, 408] on button at bounding box center [719, 403] width 26 height 26
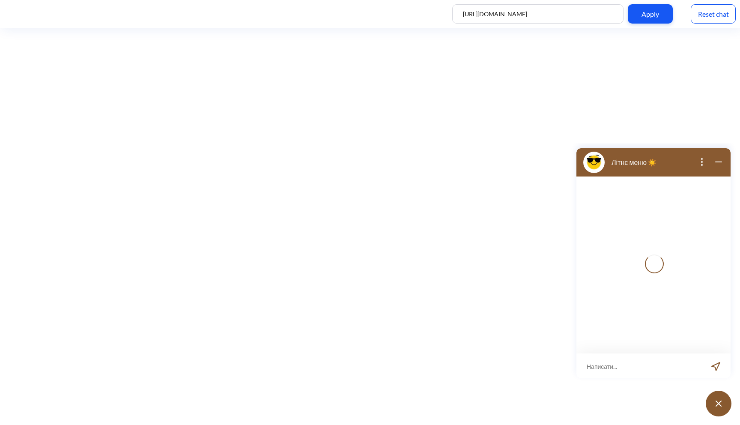
scroll to position [1, 0]
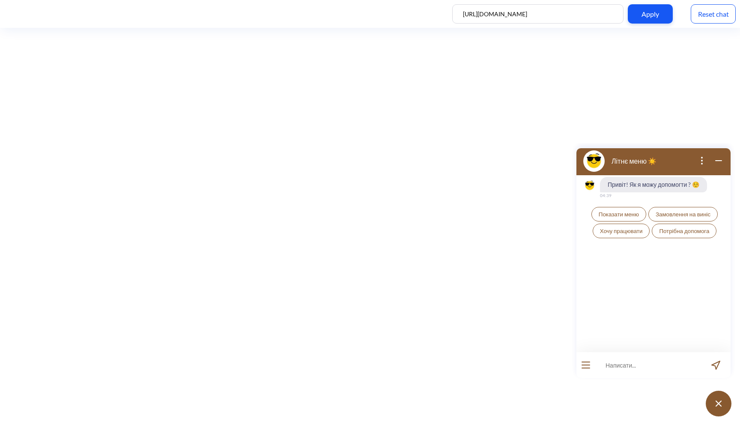
click at [627, 215] on span "Показати меню" at bounding box center [619, 214] width 40 height 7
click at [638, 367] on input at bounding box center [648, 365] width 106 height 26
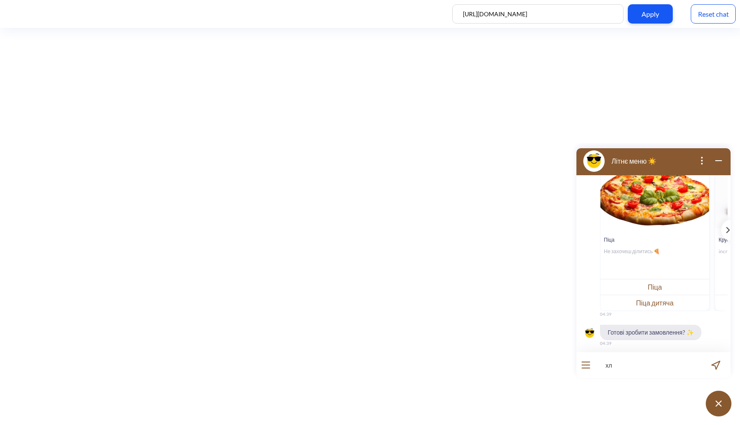
scroll to position [130, 0]
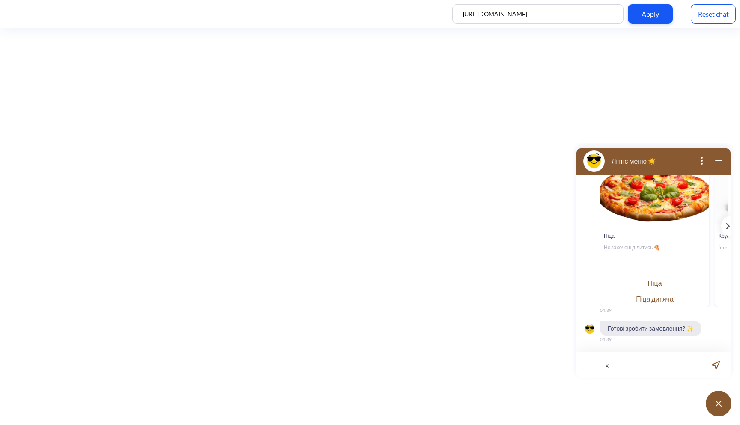
type input "х"
type input "хочу піцу цераз"
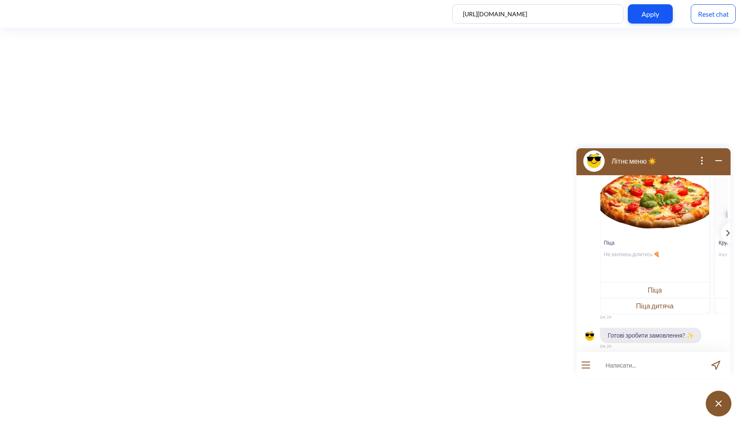
scroll to position [403, 0]
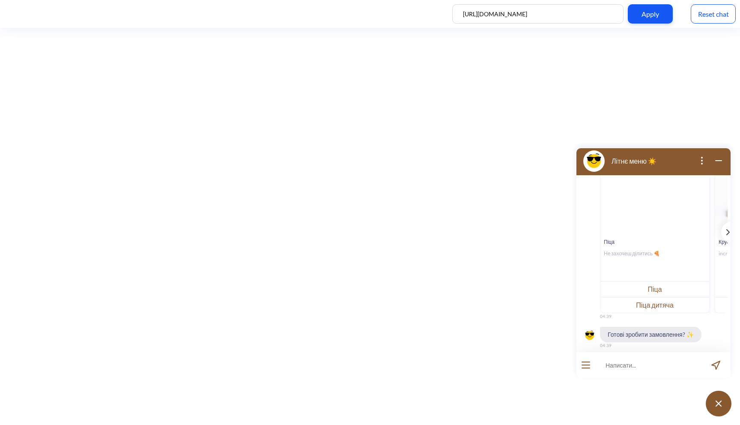
scroll to position [403, 0]
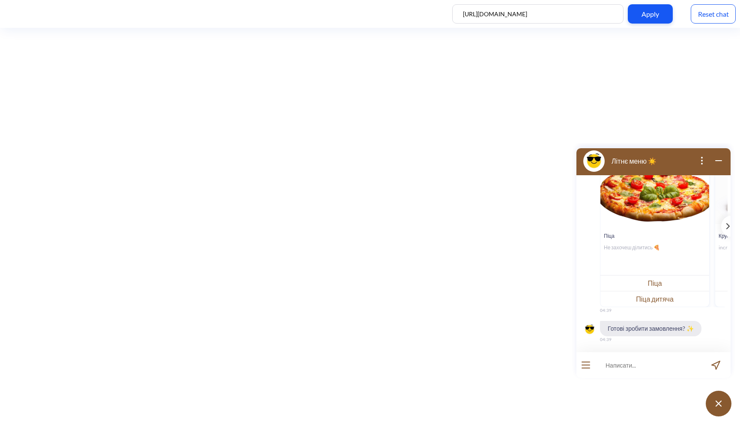
click at [713, 17] on div "Reset chat" at bounding box center [713, 13] width 45 height 19
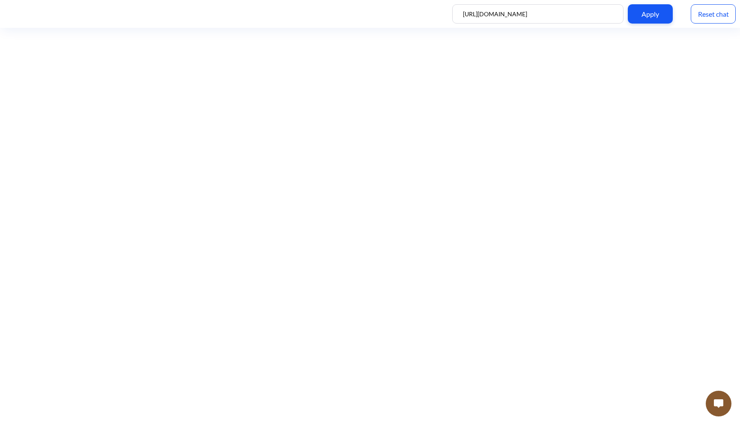
click at [720, 408] on button at bounding box center [719, 403] width 26 height 26
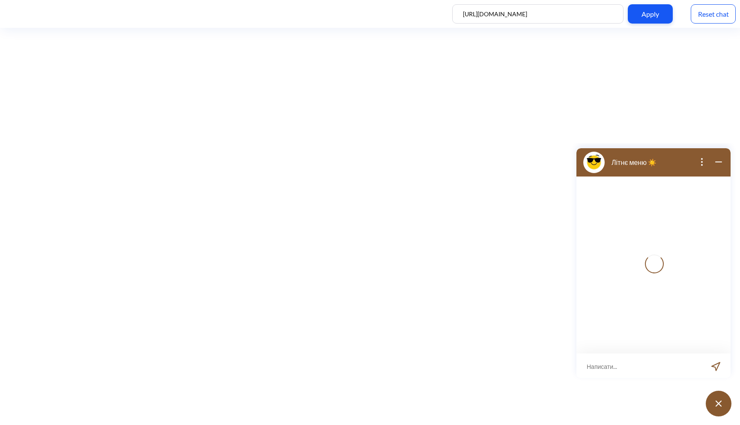
scroll to position [1, 0]
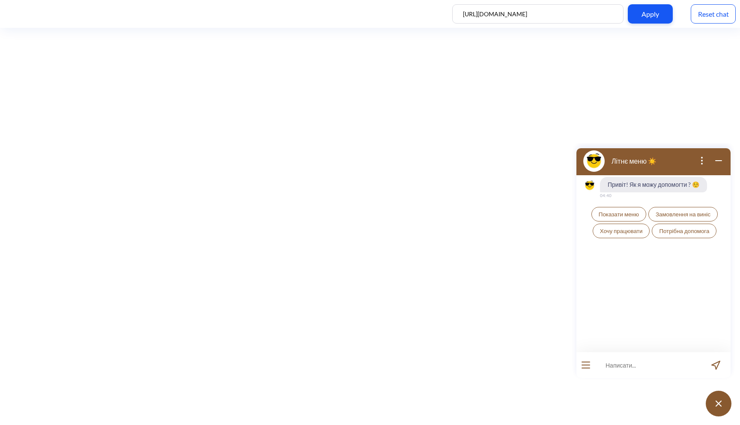
click at [629, 211] on span "Показати меню" at bounding box center [619, 214] width 40 height 7
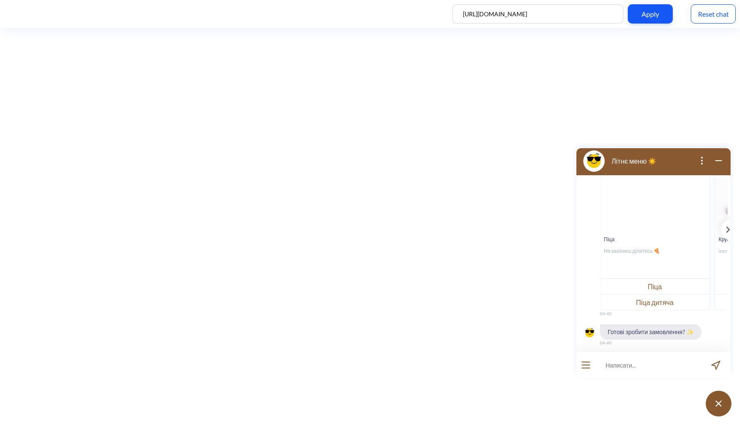
scroll to position [130, 0]
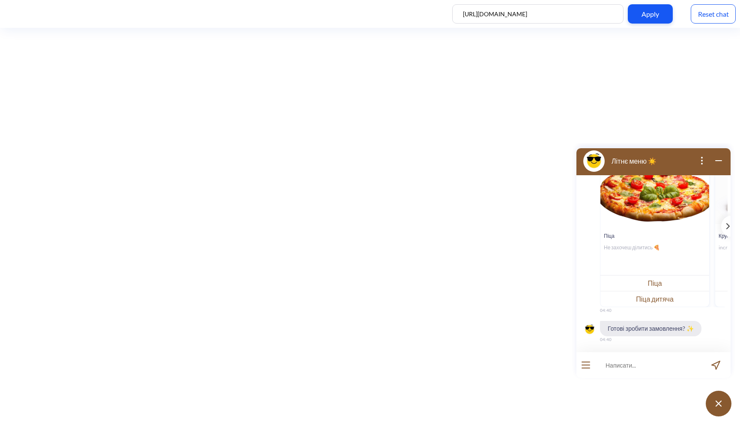
click at [626, 369] on input at bounding box center [648, 365] width 106 height 26
type input "піцу цезар"
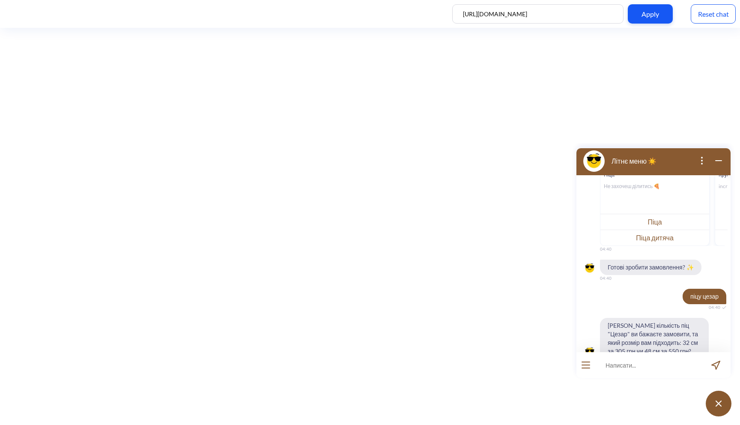
scroll to position [214, 0]
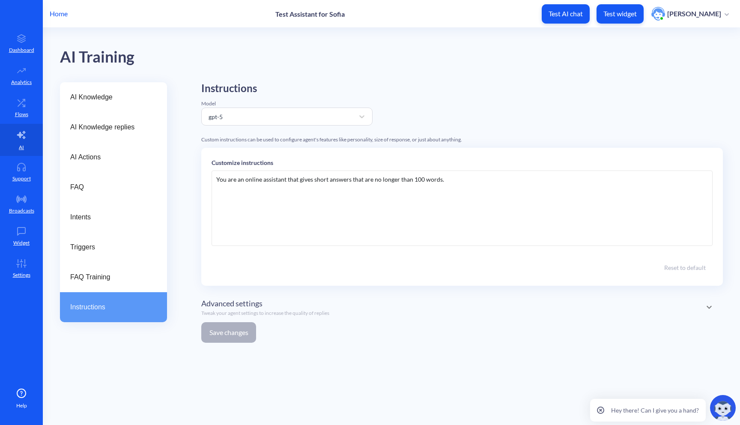
click at [398, 209] on div "You are an online assistant that gives short answers that are no longer than 10…" at bounding box center [462, 207] width 501 height 75
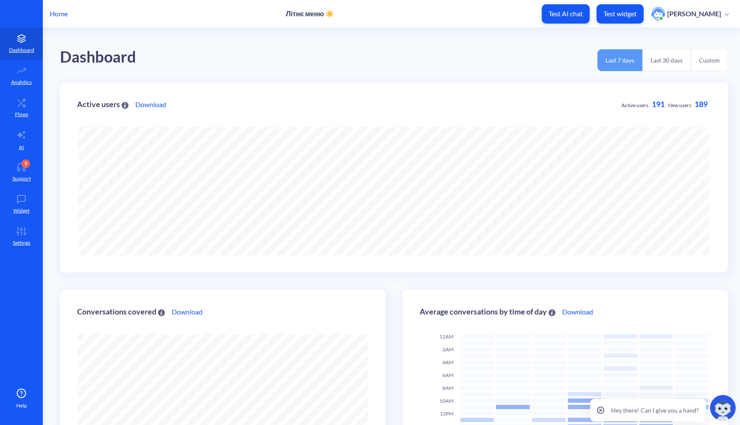
scroll to position [425, 740]
click at [628, 15] on p "Test widget" at bounding box center [619, 13] width 33 height 9
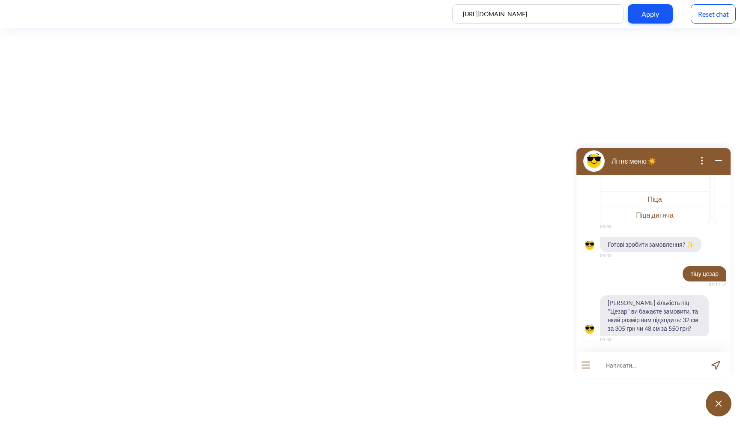
scroll to position [214, 0]
click at [724, 12] on div "Reset chat" at bounding box center [713, 13] width 45 height 19
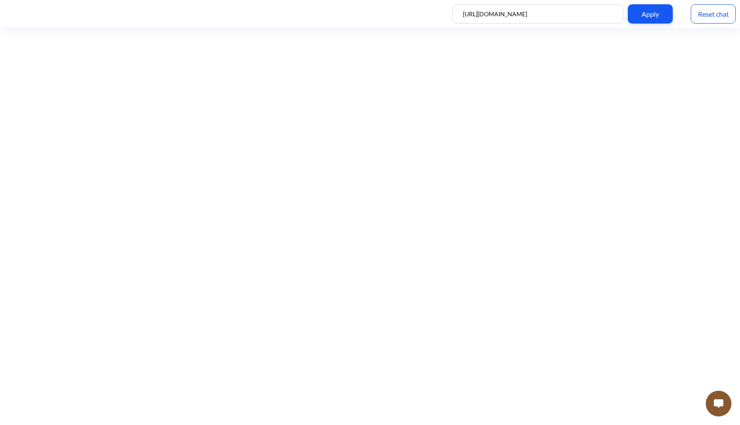
click at [715, 405] on img at bounding box center [718, 403] width 9 height 9
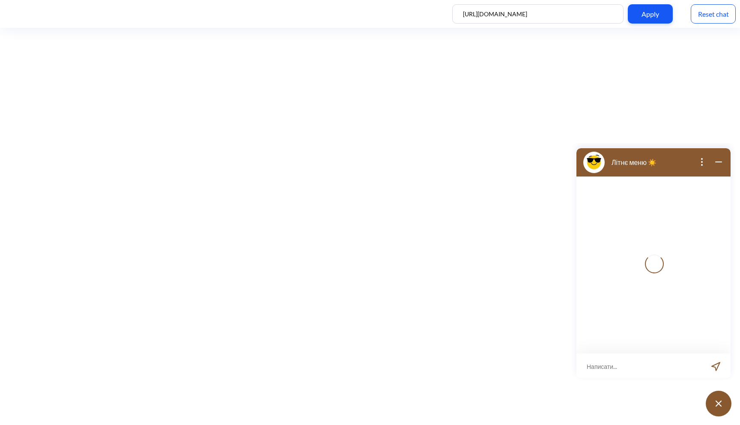
scroll to position [1, 0]
click at [631, 370] on input at bounding box center [648, 365] width 106 height 26
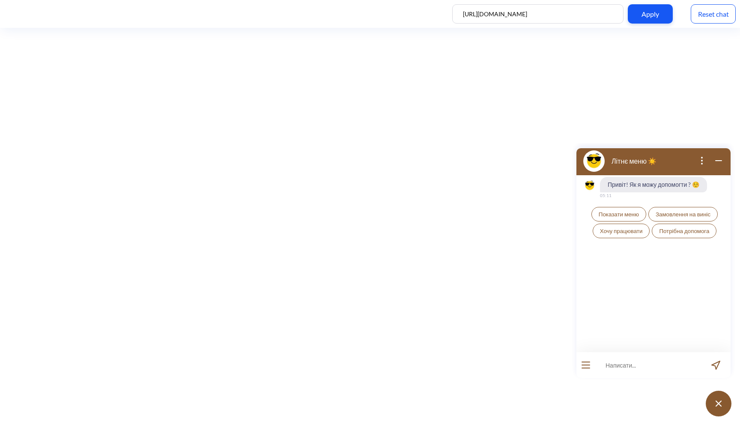
click at [627, 214] on span "Показати меню" at bounding box center [619, 214] width 40 height 7
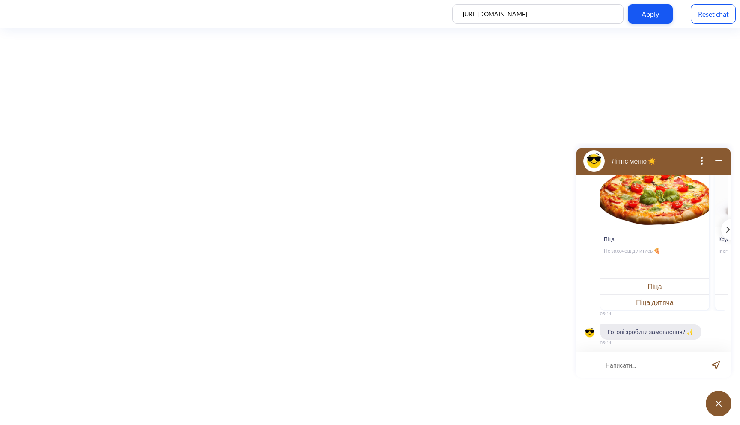
scroll to position [130, 0]
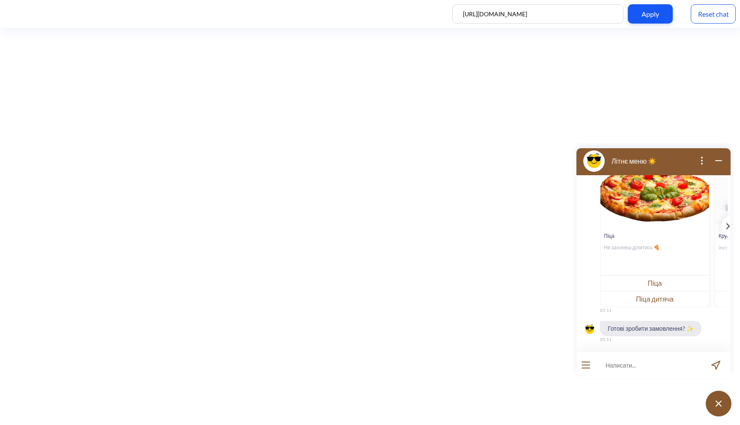
click at [640, 371] on input at bounding box center [648, 365] width 106 height 26
type input "хочу замовити цезар"
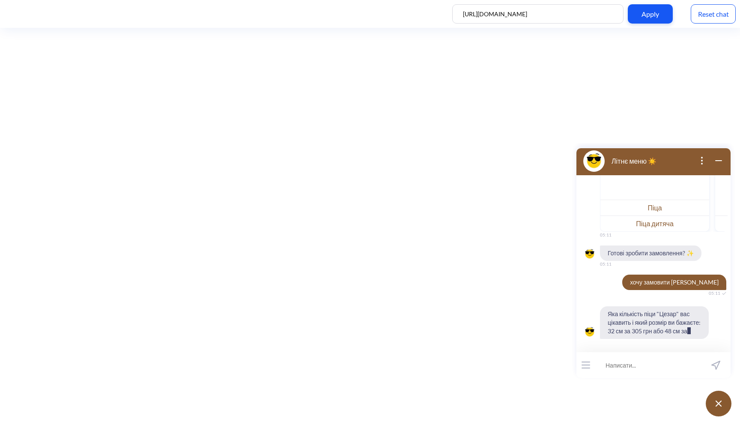
scroll to position [214, 0]
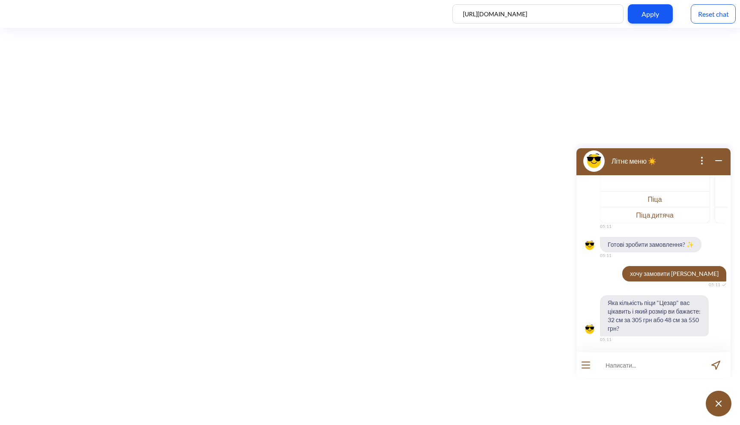
click at [626, 366] on input at bounding box center [648, 365] width 106 height 26
type input "32 см"
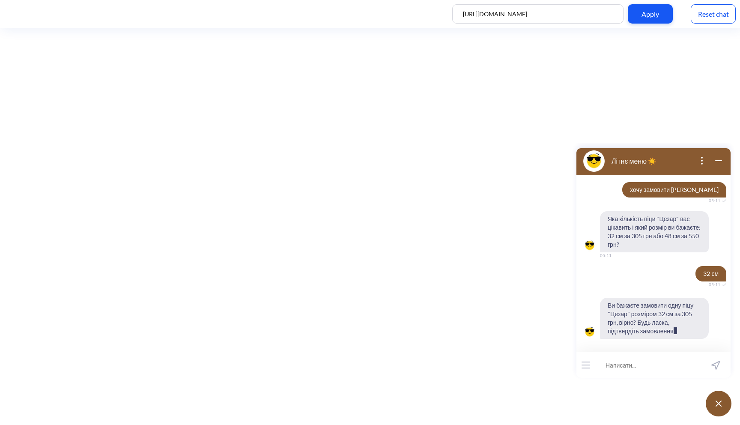
scroll to position [306, 0]
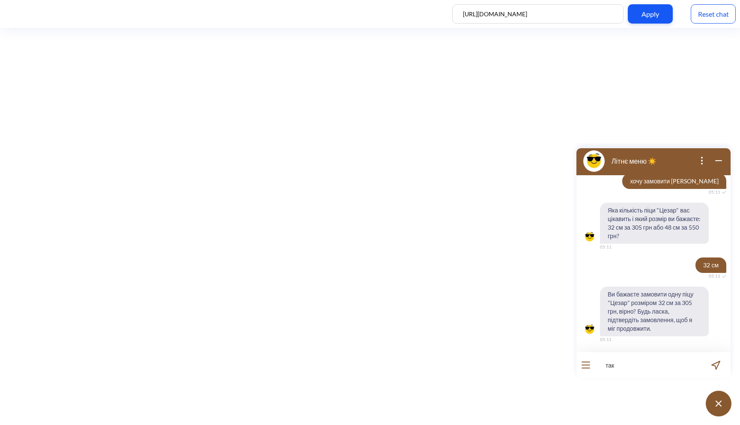
type input "так"
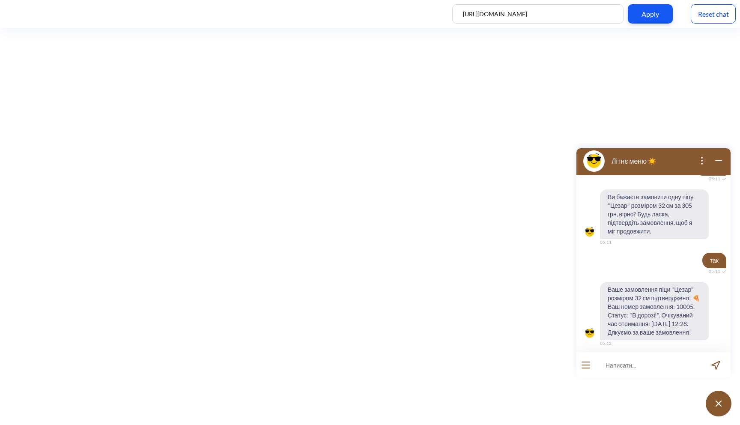
scroll to position [416, 0]
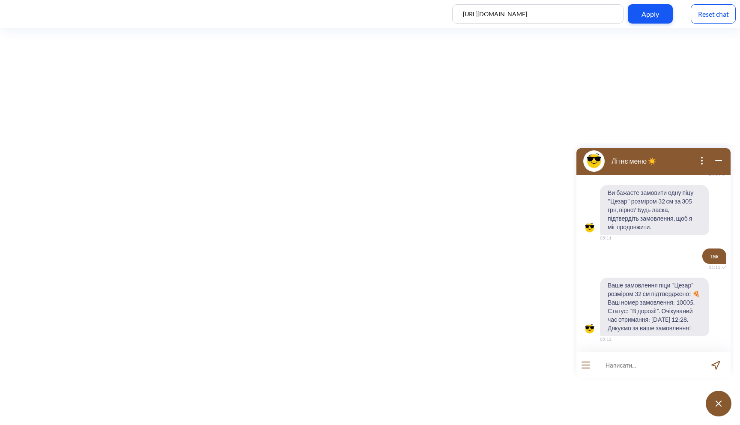
click at [709, 12] on div "Reset chat" at bounding box center [713, 13] width 45 height 19
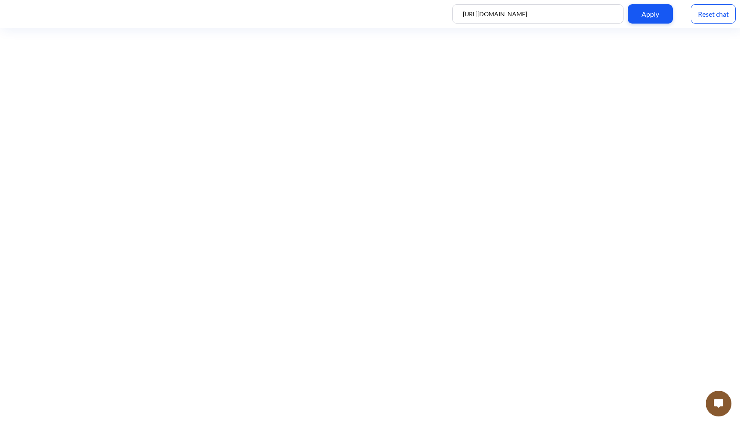
click at [724, 402] on button at bounding box center [719, 403] width 26 height 26
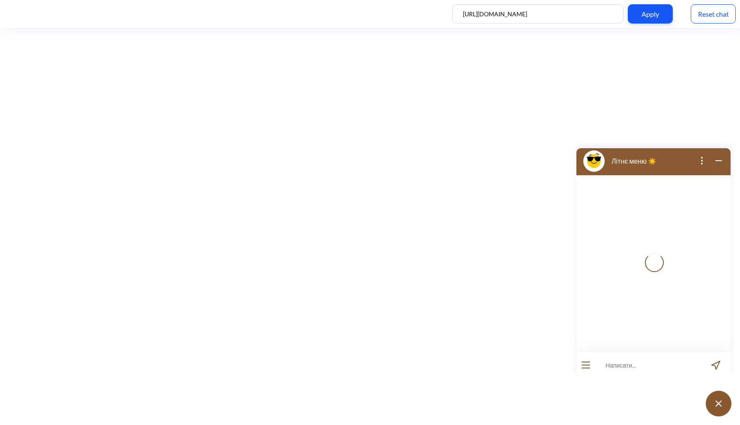
click at [634, 367] on input at bounding box center [648, 365] width 106 height 26
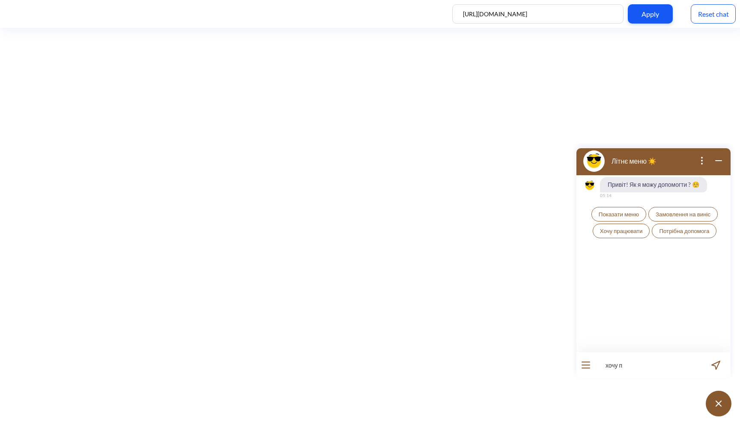
type input "хочу п"
type input "хочу піцу цезар"
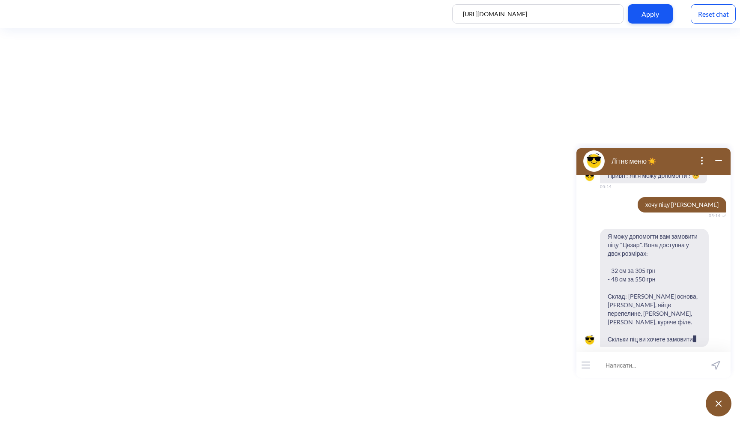
scroll to position [18, 0]
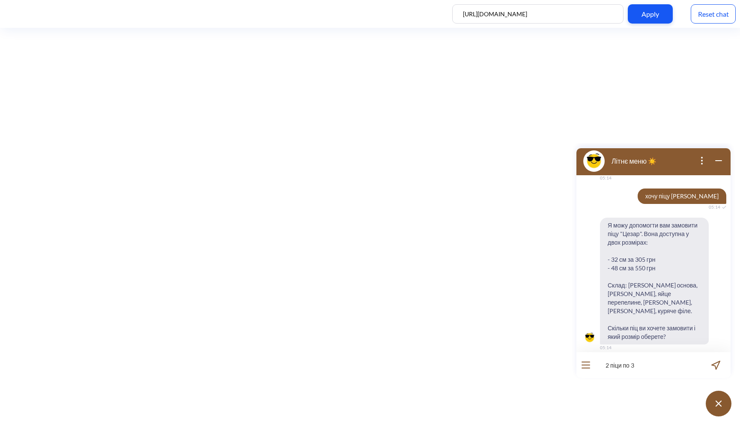
type input "2 піци по 38"
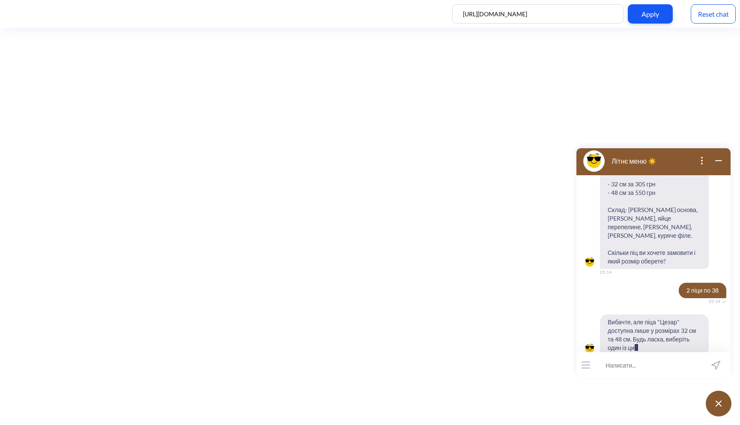
scroll to position [101, 0]
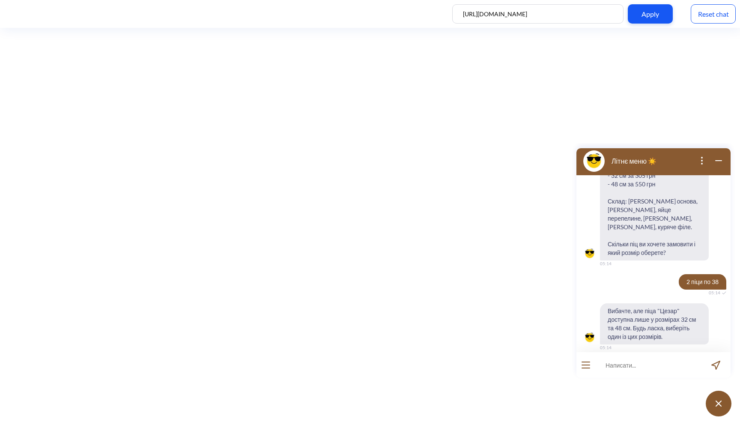
click at [647, 364] on input at bounding box center [648, 365] width 106 height 26
type input "32 см 2 піци"
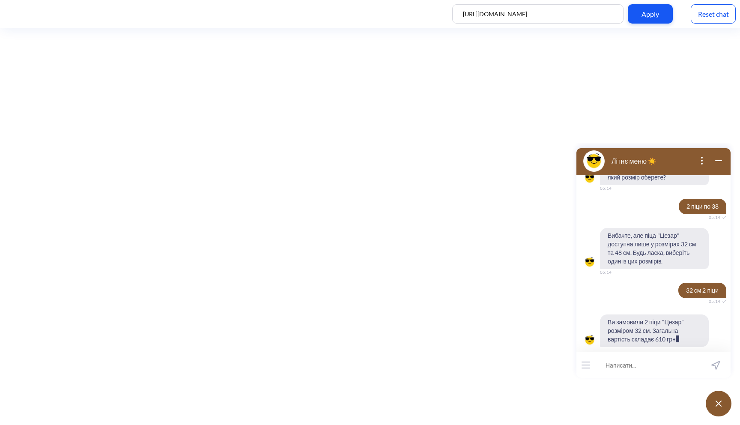
scroll to position [194, 0]
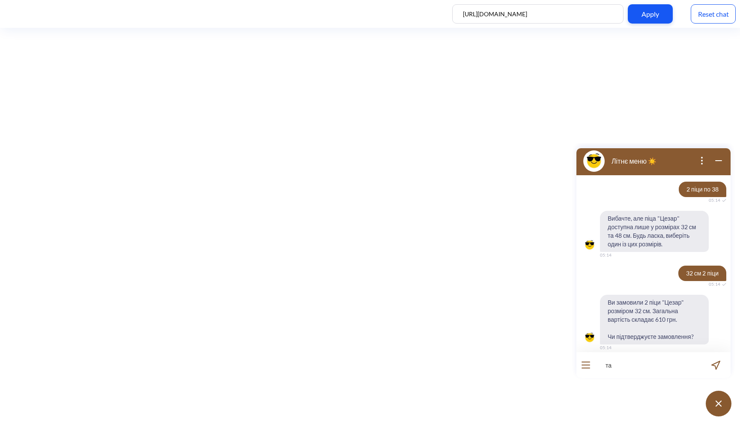
type input "так"
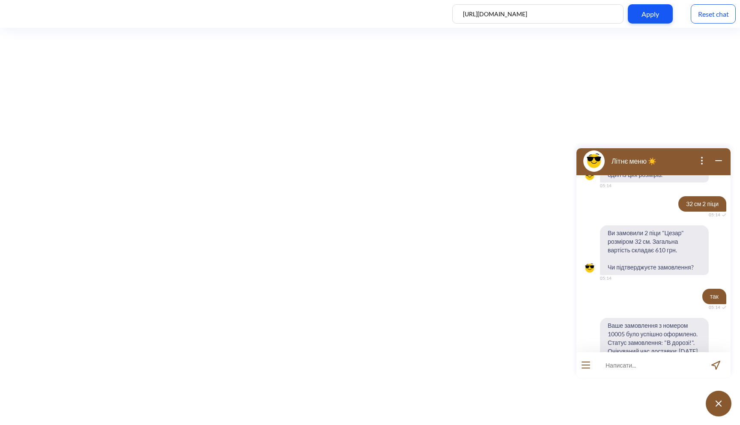
scroll to position [295, 0]
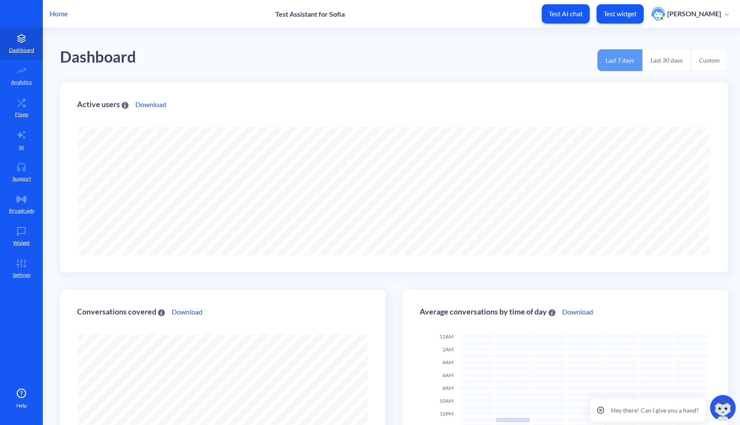
scroll to position [427731, 427415]
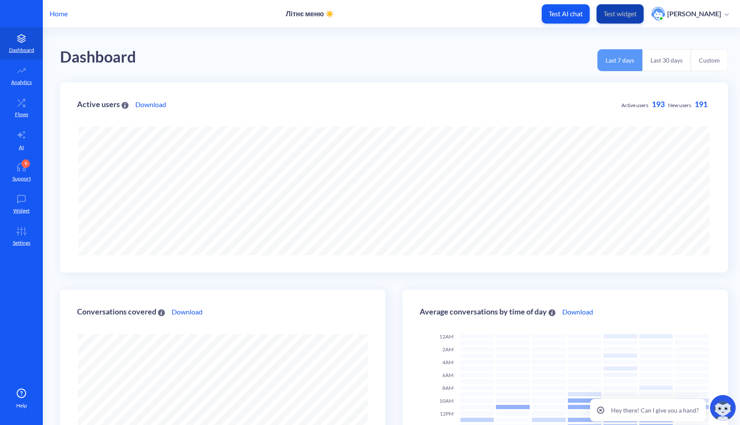
click at [628, 17] on p "Test widget" at bounding box center [619, 13] width 33 height 9
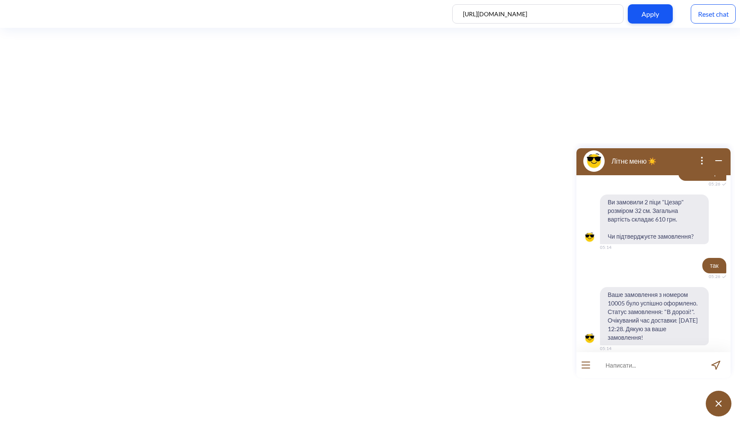
scroll to position [295, 0]
click at [721, 14] on div "Reset chat" at bounding box center [713, 13] width 45 height 19
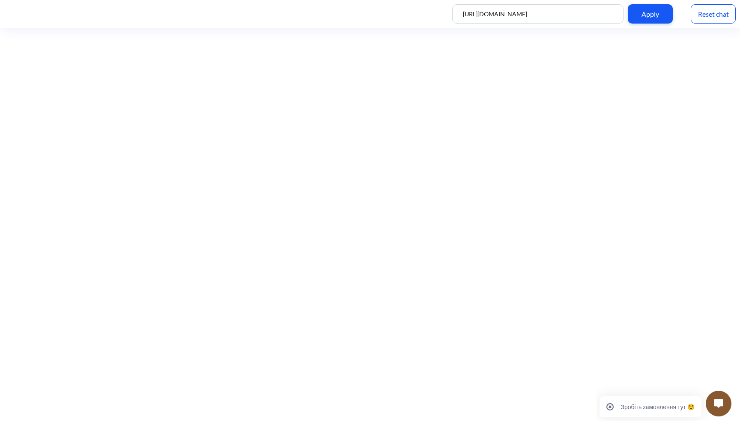
click at [720, 399] on img at bounding box center [718, 403] width 9 height 9
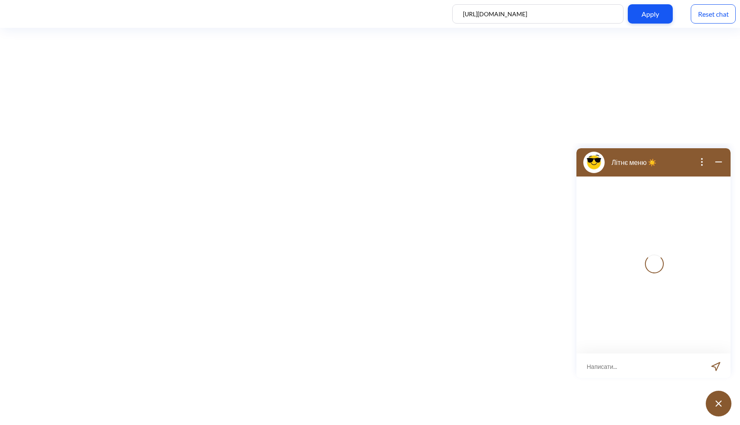
scroll to position [1, 0]
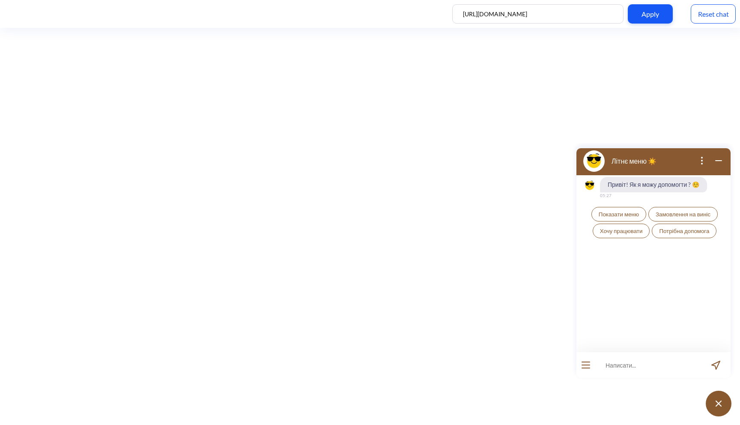
click at [626, 217] on span "Показати меню" at bounding box center [619, 214] width 40 height 7
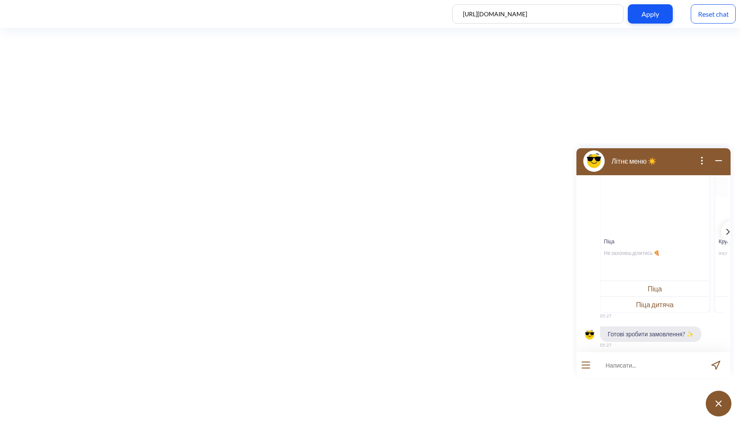
scroll to position [130, 0]
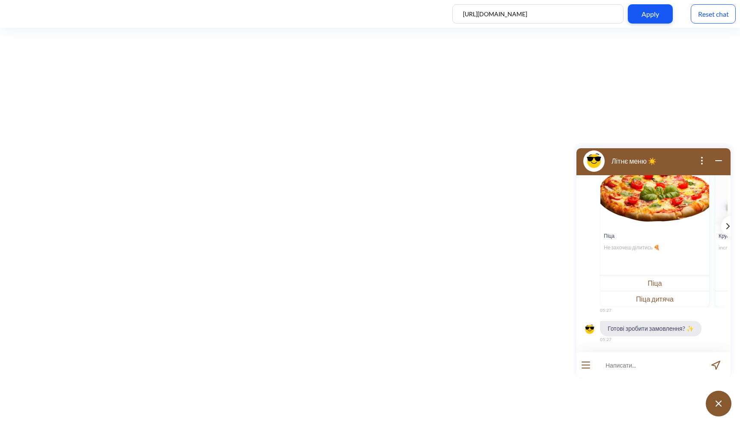
click at [726, 223] on icon "template message" at bounding box center [727, 226] width 3 height 6
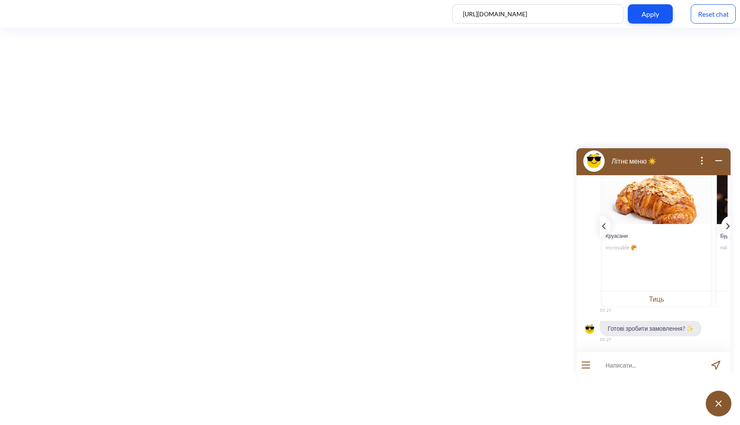
scroll to position [0, 114]
click at [668, 294] on button "Тиць" at bounding box center [655, 299] width 109 height 16
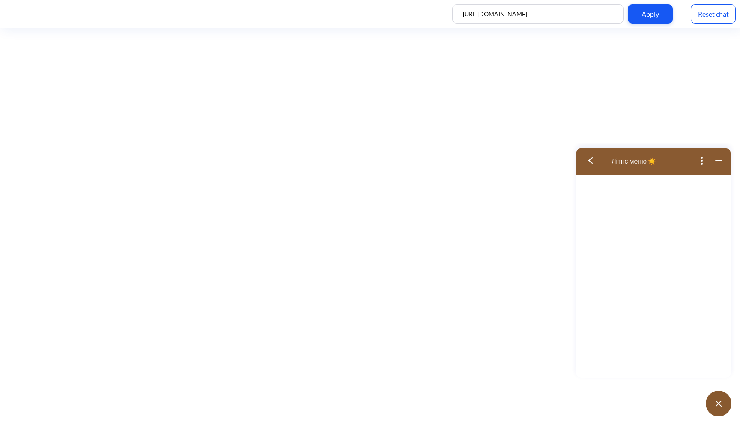
click at [590, 158] on img at bounding box center [590, 160] width 4 height 6
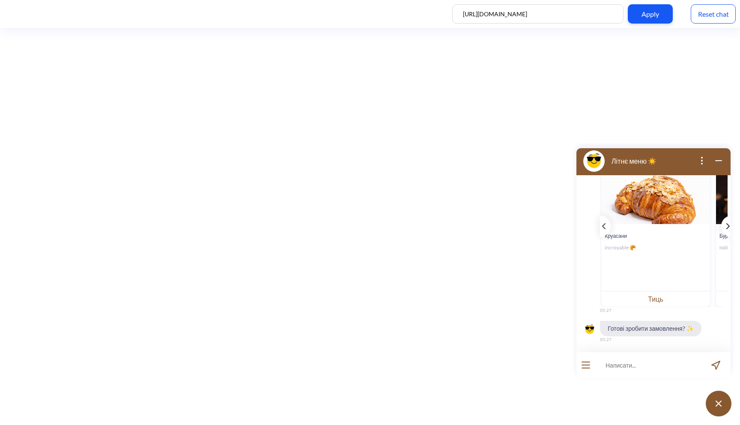
click at [721, 224] on div "template message" at bounding box center [726, 225] width 11 height 21
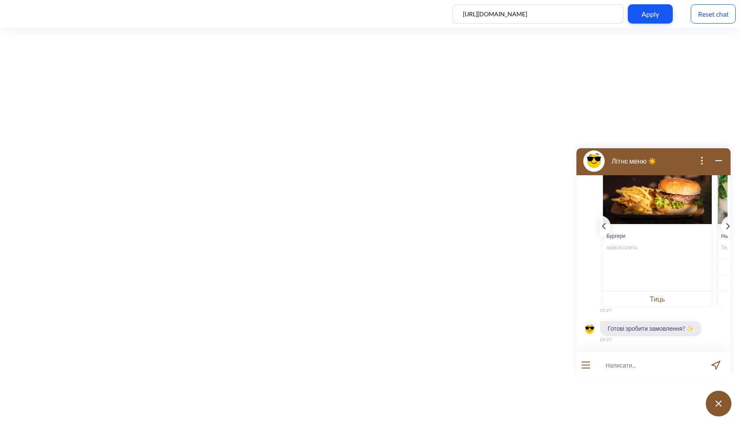
scroll to position [0, 228]
click at [649, 297] on button "Тиць" at bounding box center [656, 299] width 109 height 16
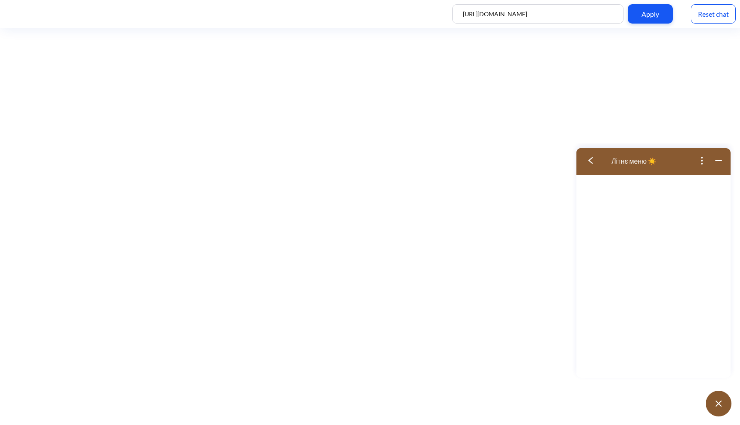
click at [591, 159] on img at bounding box center [590, 160] width 4 height 6
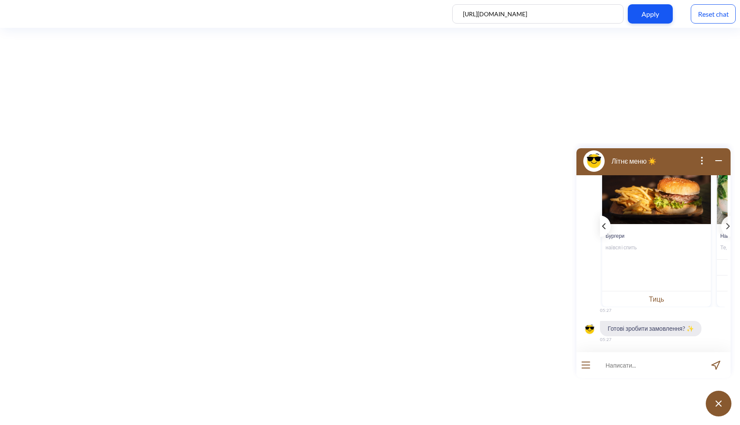
click at [605, 220] on div "template message" at bounding box center [605, 225] width 11 height 21
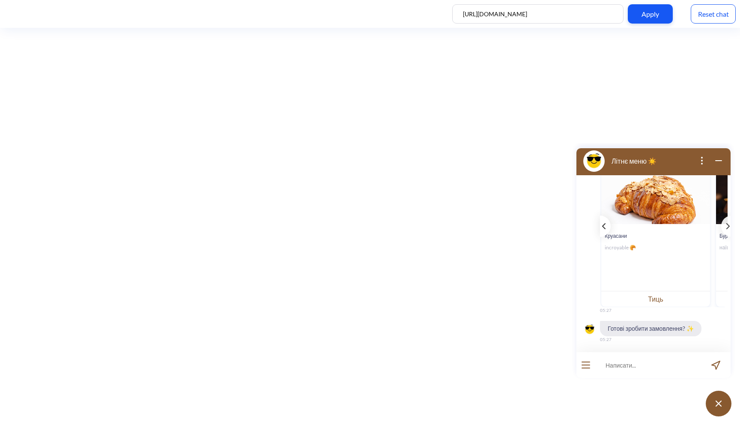
click at [605, 220] on div "template message" at bounding box center [605, 225] width 11 height 21
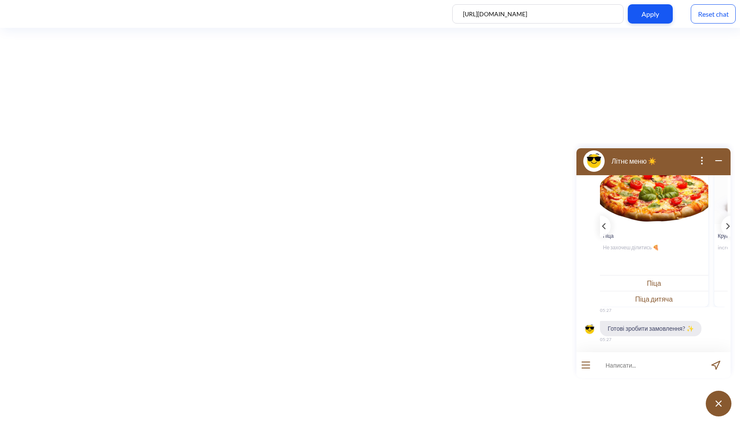
scroll to position [0, 0]
click at [654, 280] on button "Піца" at bounding box center [654, 283] width 109 height 16
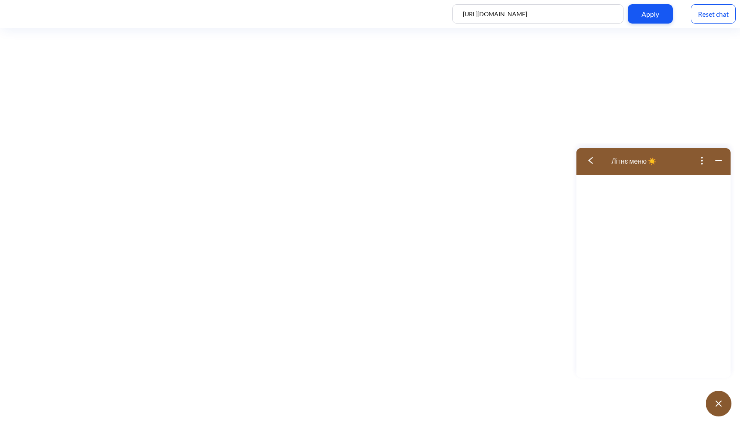
click at [589, 159] on img at bounding box center [590, 160] width 4 height 6
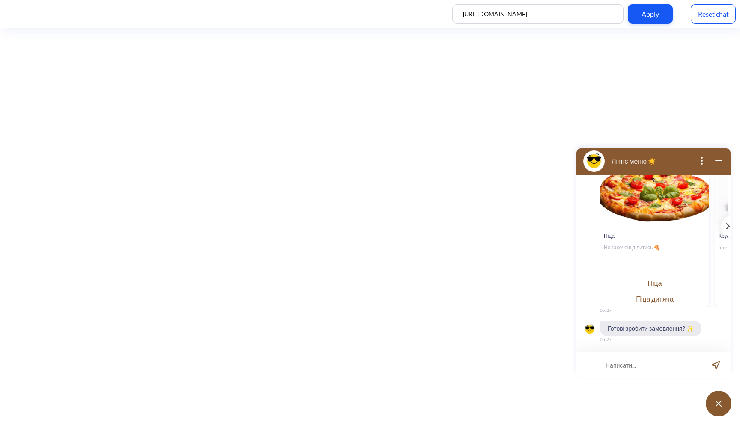
click at [626, 362] on input at bounding box center [648, 365] width 106 height 26
type input "так хочу замовити піцу [PERSON_NAME]"
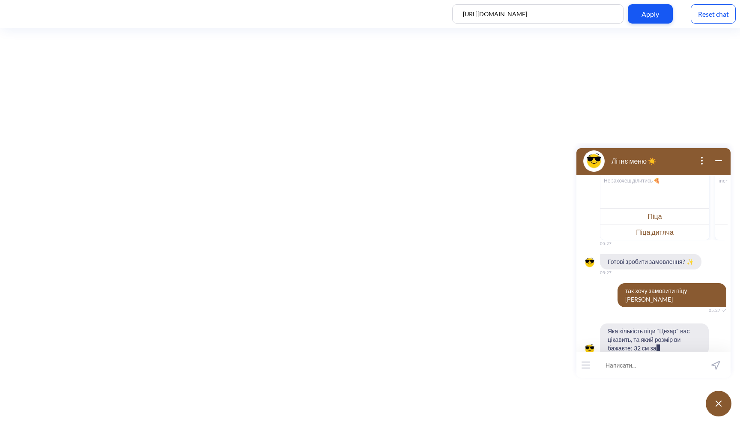
scroll to position [214, 0]
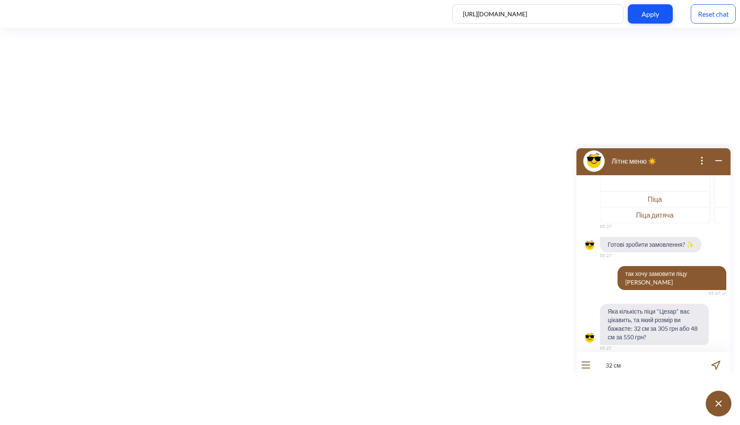
type input "32 см"
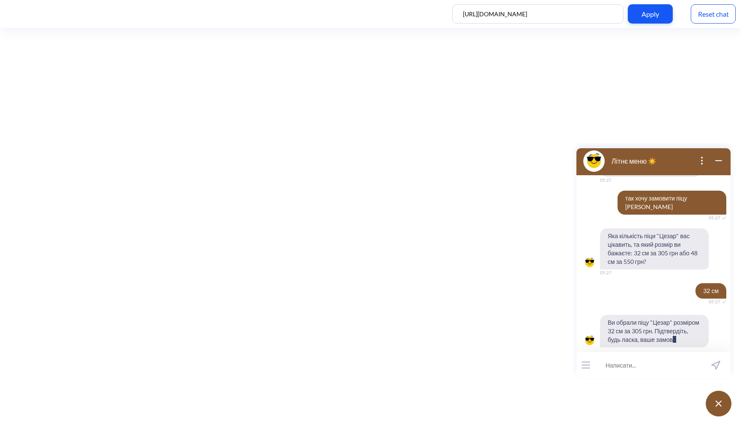
scroll to position [298, 0]
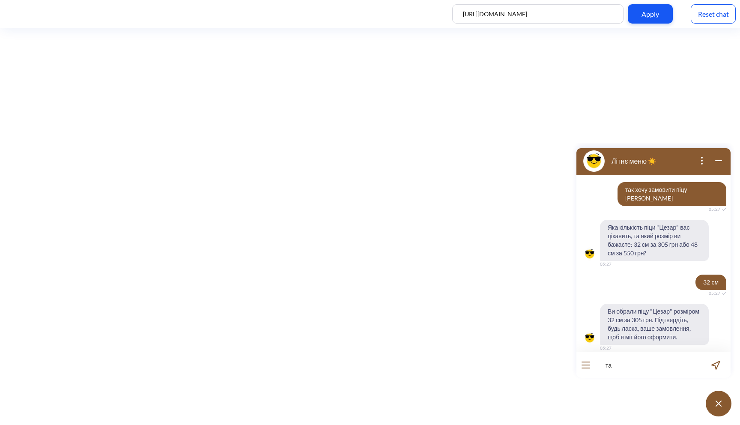
type input "так"
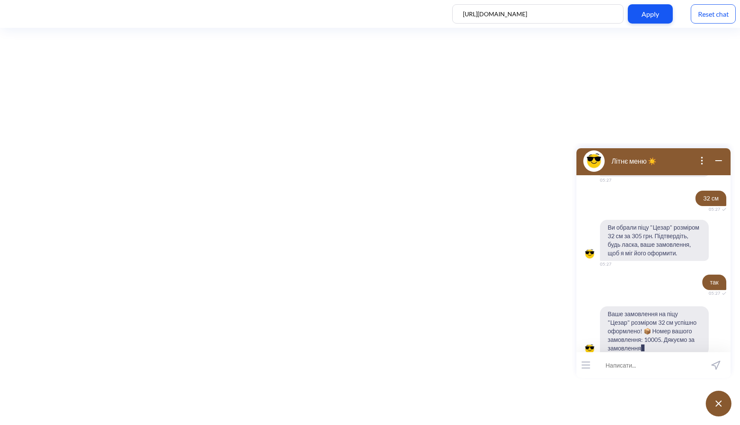
scroll to position [390, 0]
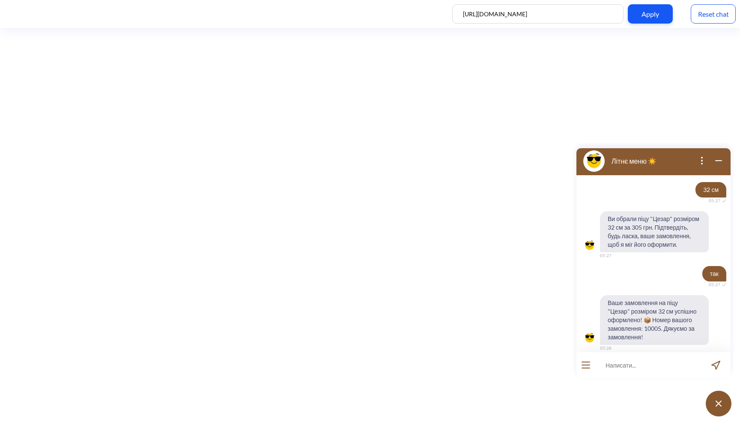
click at [587, 364] on button "open menu" at bounding box center [585, 364] width 9 height 7
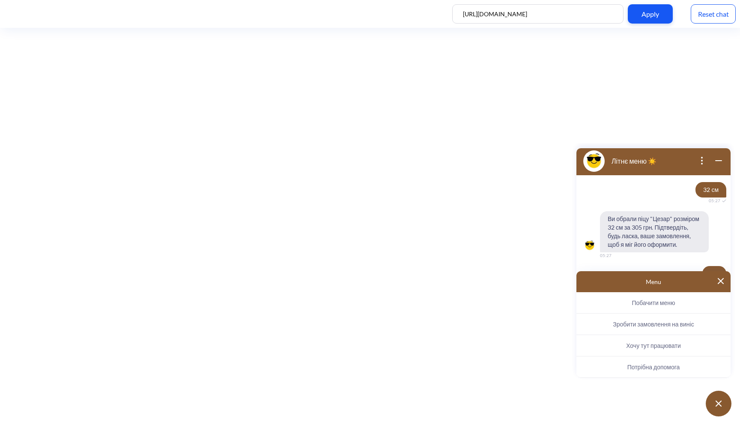
click at [652, 341] on button "Хочу тут працювати" at bounding box center [653, 345] width 154 height 21
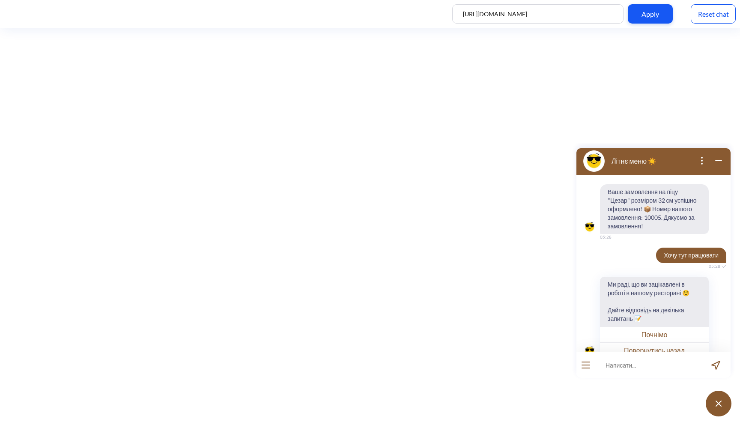
scroll to position [514, 0]
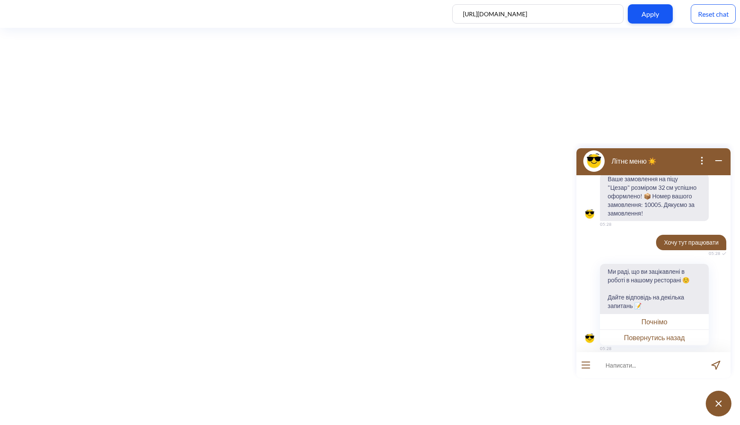
click at [657, 316] on button "Почнімо" at bounding box center [654, 321] width 109 height 16
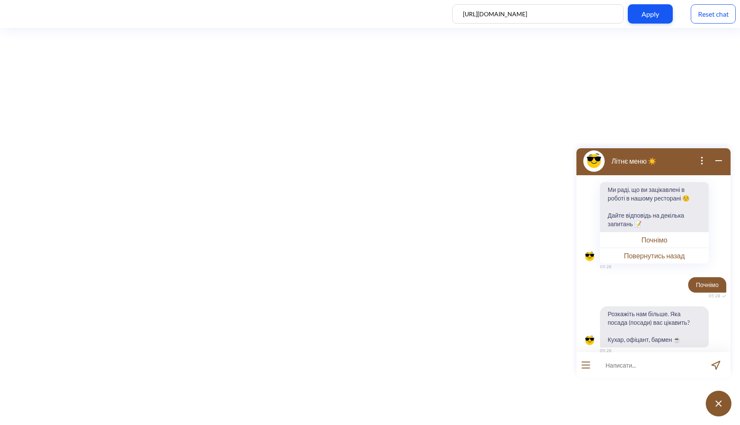
scroll to position [598, 0]
type input "кухар"
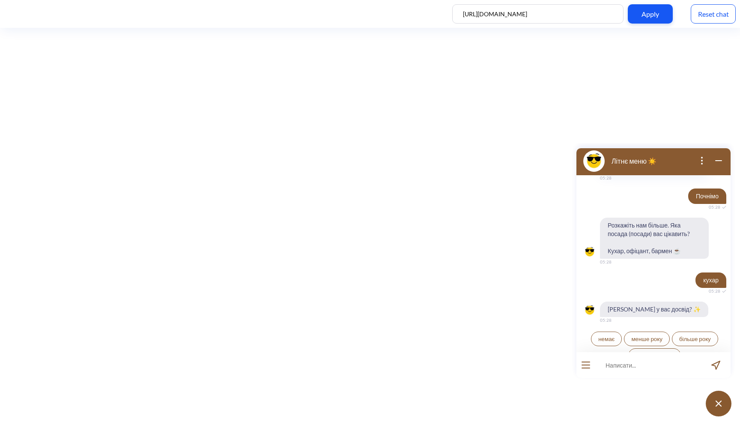
scroll to position [689, 0]
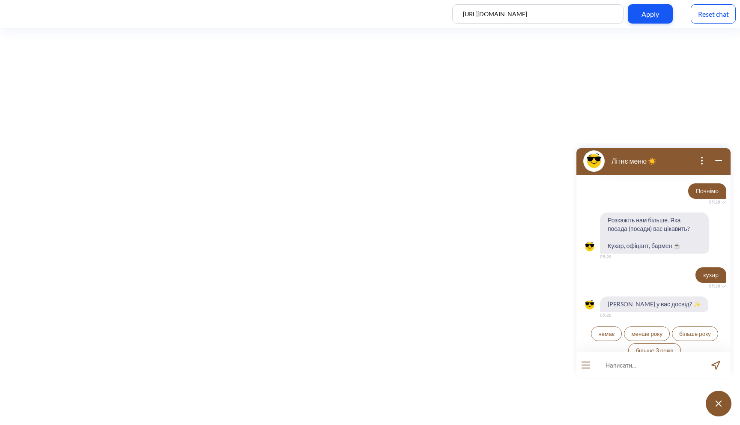
click at [656, 347] on span "більше 3 років" at bounding box center [654, 350] width 38 height 7
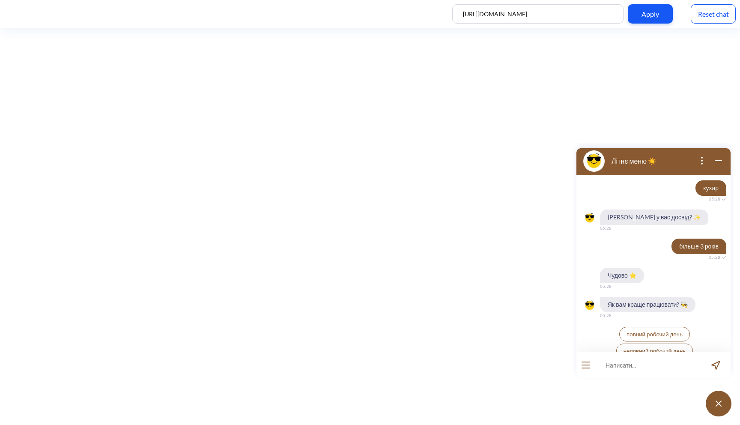
scroll to position [777, 0]
click at [661, 330] on span "повний робочий день" at bounding box center [654, 333] width 56 height 7
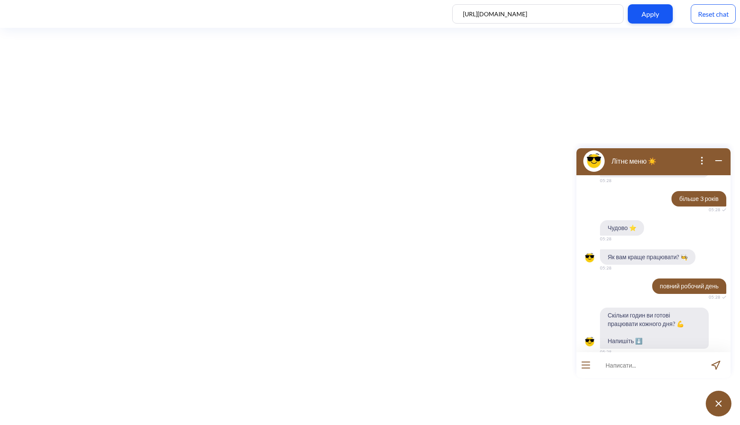
scroll to position [827, 0]
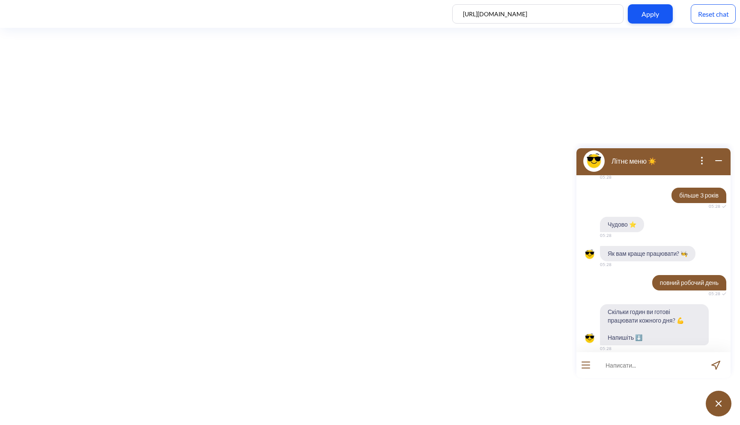
click at [626, 367] on input at bounding box center [648, 365] width 106 height 26
type input "2"
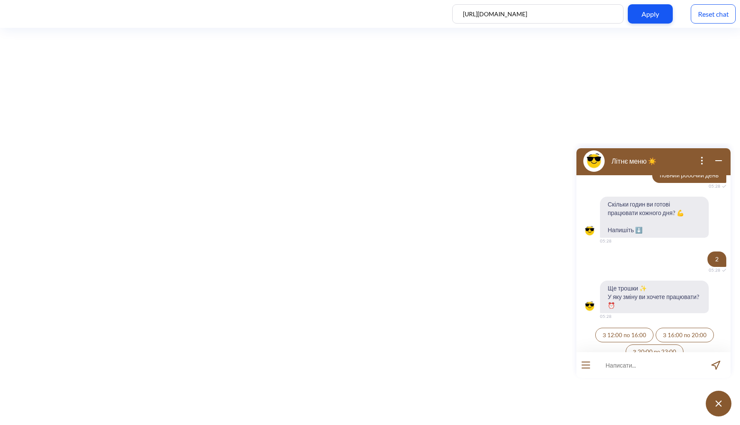
scroll to position [936, 0]
click at [633, 330] on span "З 12:00 по 16:00" at bounding box center [624, 333] width 44 height 7
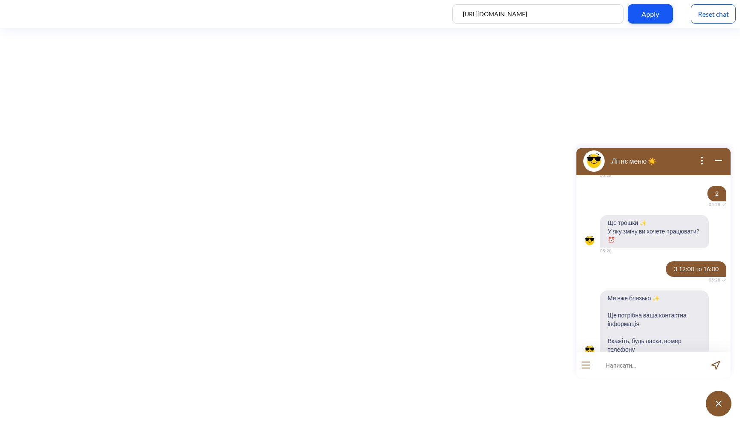
scroll to position [1012, 0]
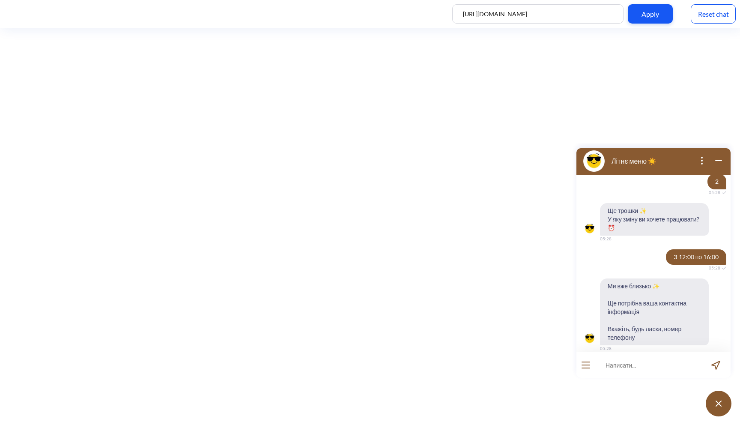
click at [620, 372] on input at bounding box center [648, 365] width 106 height 26
type input "434343"
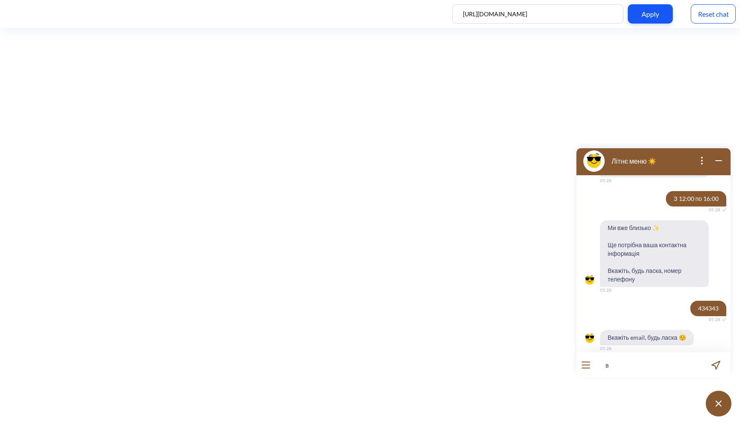
type input "вв"
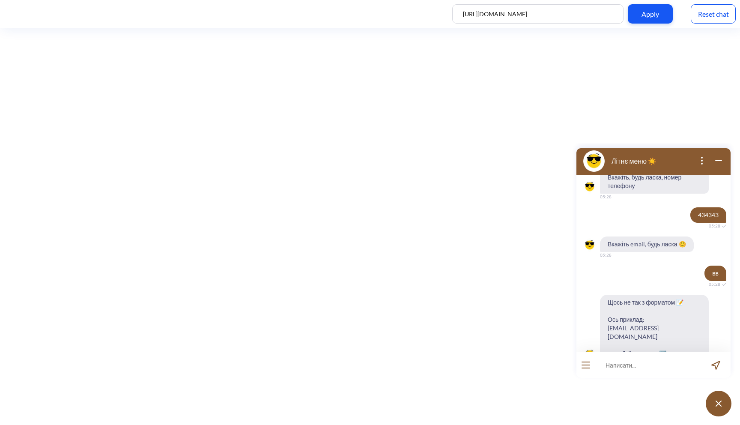
scroll to position [1171, 0]
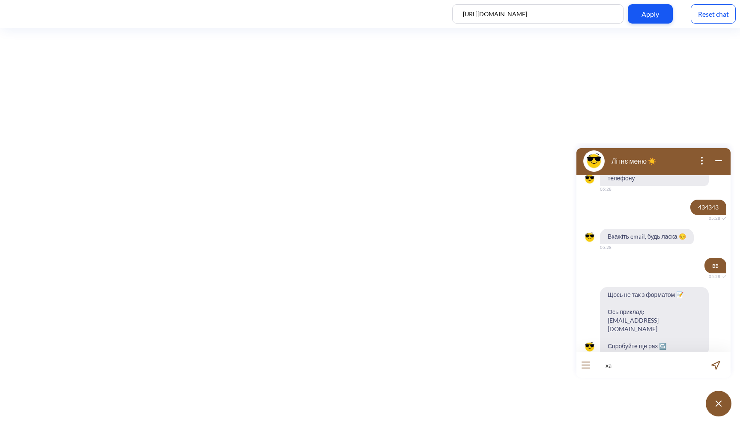
type input "x"
type input "[EMAIL_ADDRESS][DOMAIN_NAME]"
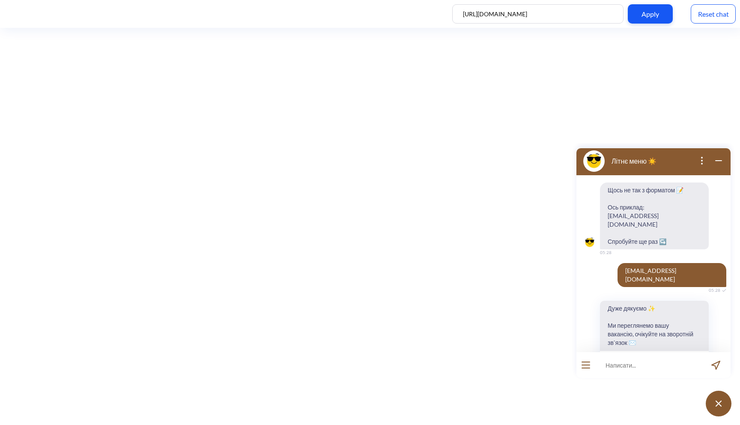
scroll to position [1280, 0]
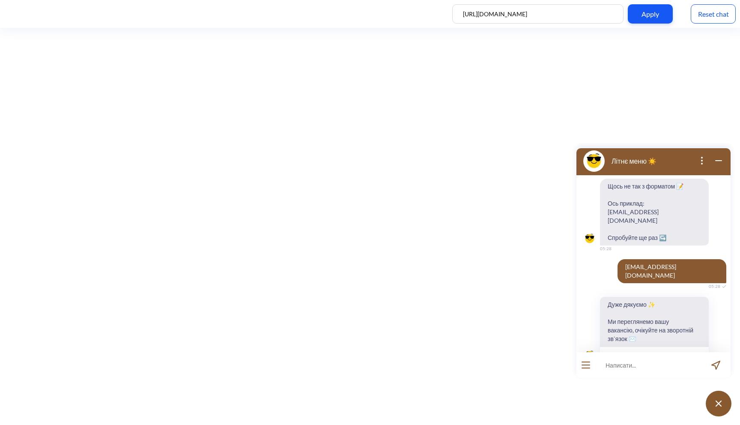
click at [642, 346] on button "До головного меню" at bounding box center [654, 354] width 109 height 16
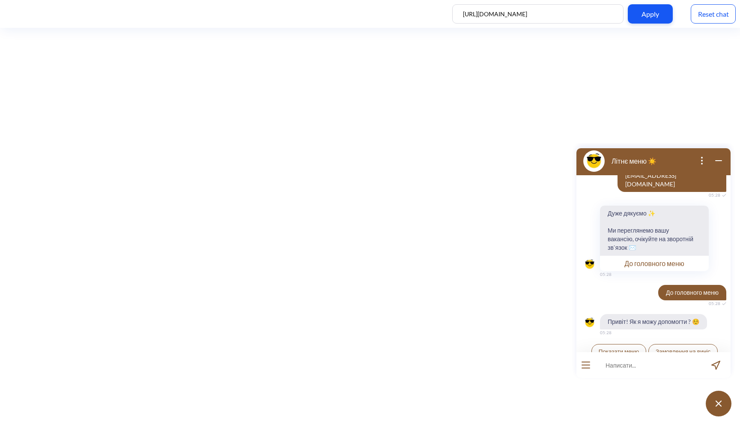
scroll to position [1371, 0]
click at [661, 364] on span "Потрібна допомога" at bounding box center [684, 367] width 50 height 7
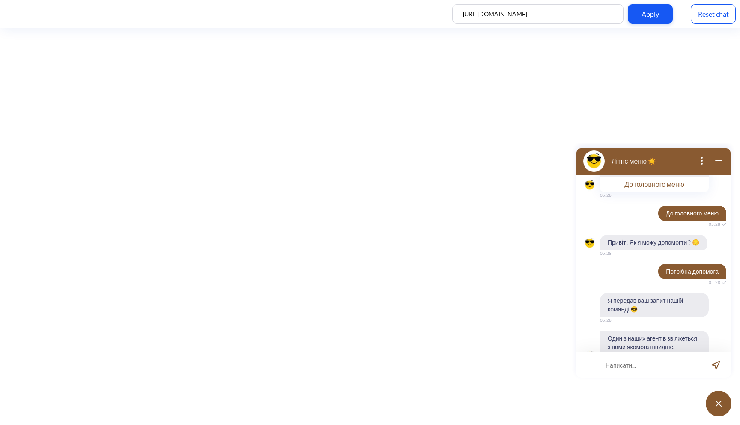
scroll to position [1451, 0]
click at [638, 367] on input at bounding box center [648, 365] width 106 height 26
type input "яка адреса"
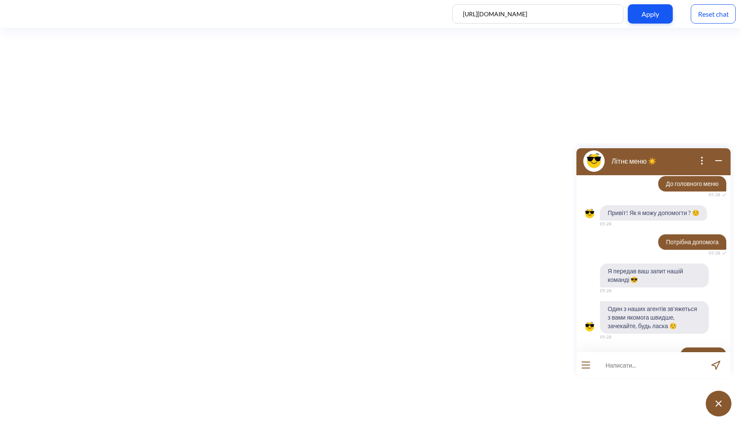
scroll to position [1480, 0]
click at [712, 405] on button at bounding box center [719, 403] width 26 height 26
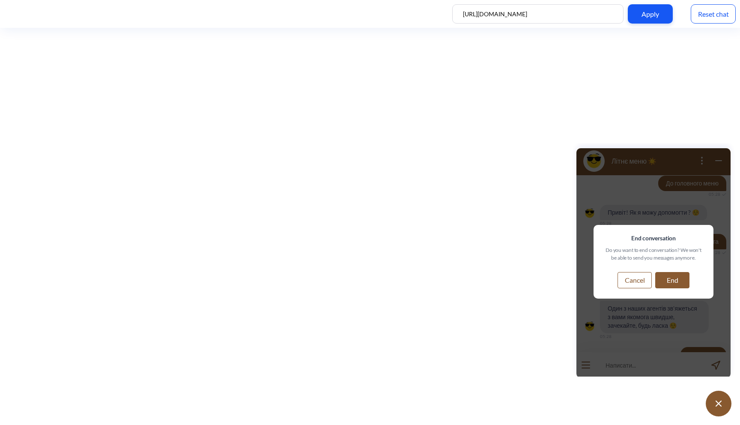
click at [675, 284] on button "End" at bounding box center [672, 280] width 34 height 16
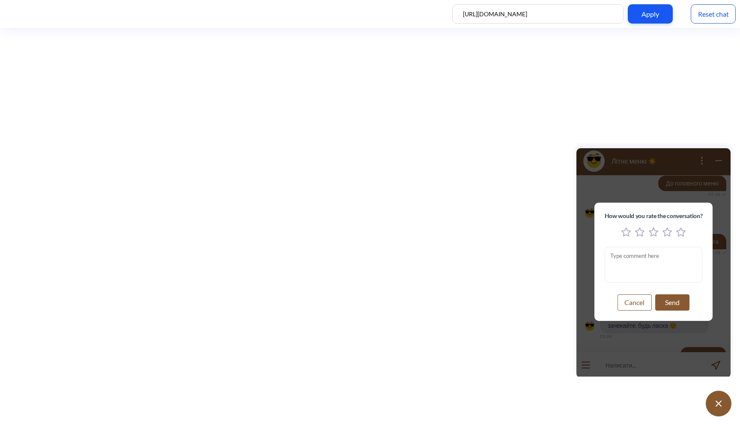
click at [637, 299] on button "Cancel" at bounding box center [634, 302] width 34 height 16
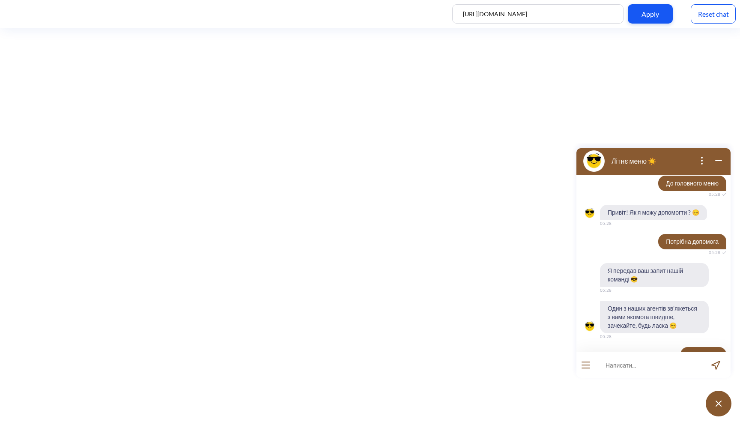
click at [710, 17] on div "Reset chat" at bounding box center [713, 13] width 45 height 19
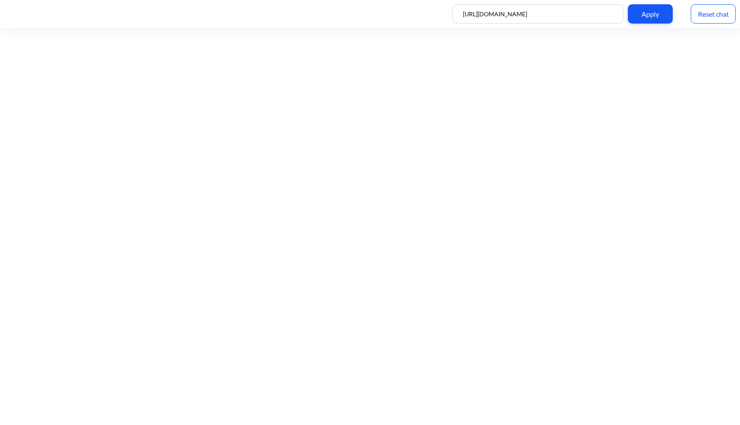
click at [724, 15] on div "Reset chat" at bounding box center [713, 13] width 45 height 19
click at [718, 405] on img at bounding box center [718, 403] width 9 height 9
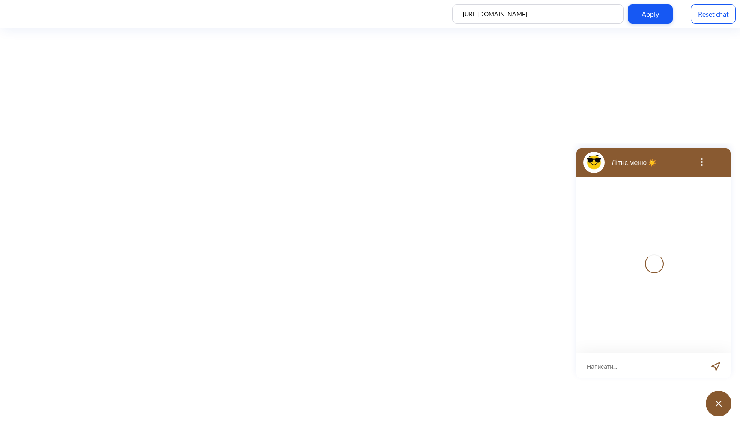
scroll to position [1, 0]
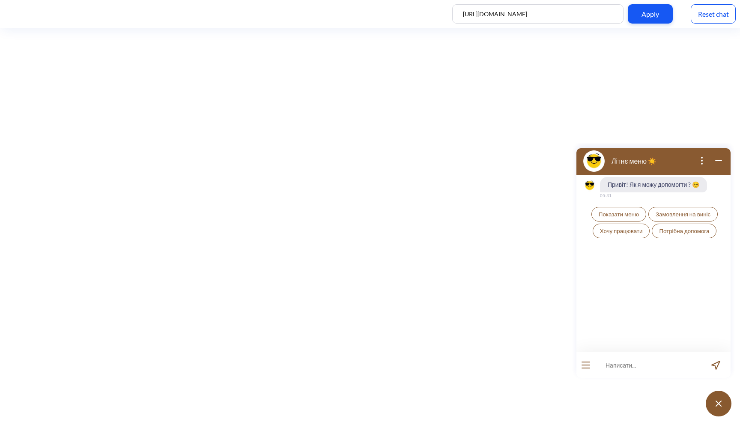
click at [625, 214] on span "Показати меню" at bounding box center [619, 214] width 40 height 7
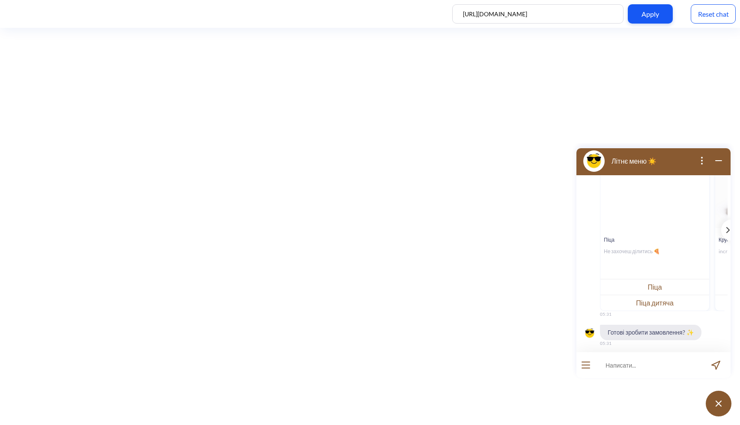
scroll to position [130, 0]
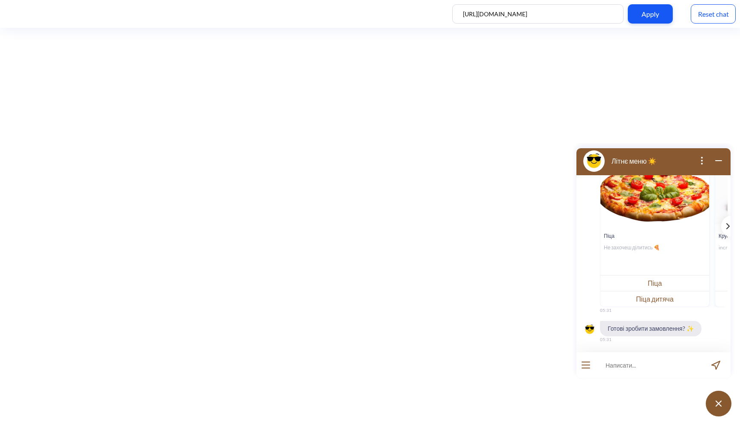
click at [726, 228] on icon "template message" at bounding box center [727, 226] width 3 height 6
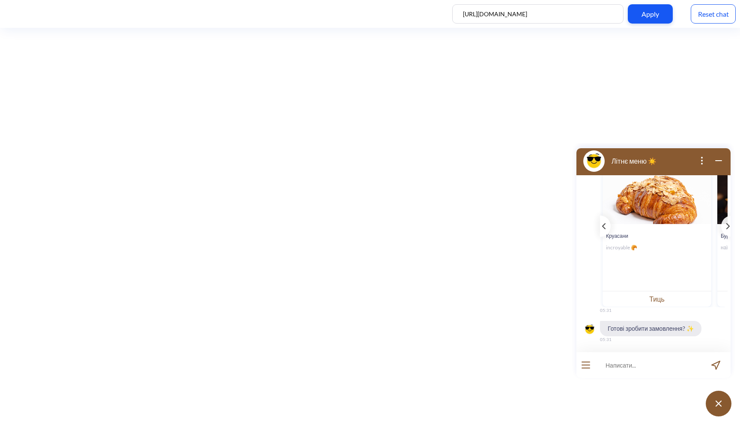
scroll to position [0, 114]
click at [667, 301] on button "Тиць" at bounding box center [655, 299] width 109 height 16
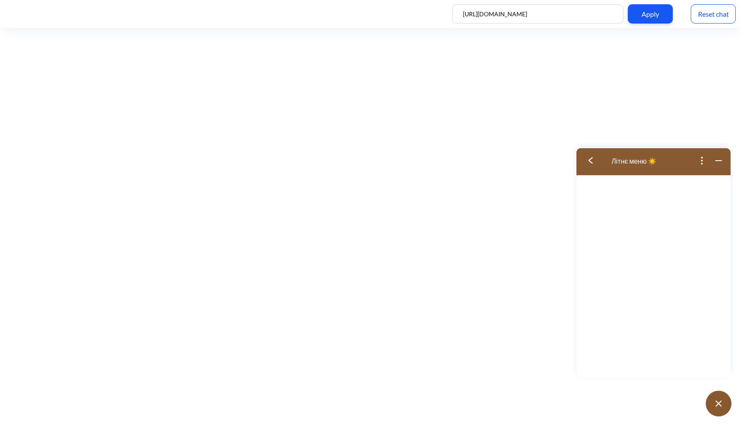
click at [592, 163] on button at bounding box center [593, 161] width 34 height 28
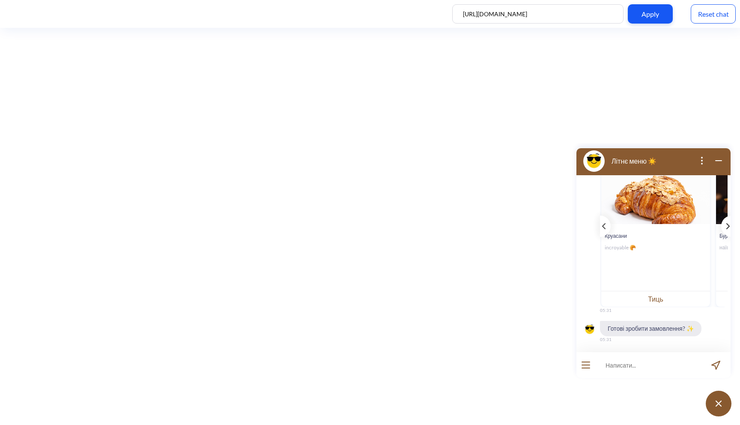
click at [726, 225] on icon "template message" at bounding box center [727, 226] width 3 height 6
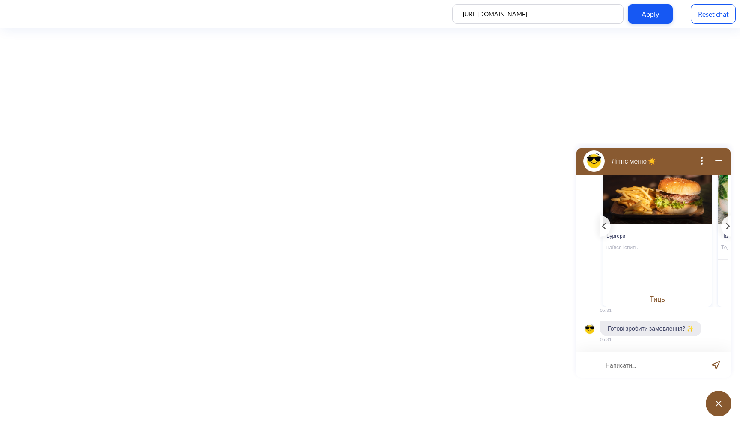
scroll to position [0, 228]
click at [652, 298] on button "Тиць" at bounding box center [656, 299] width 109 height 16
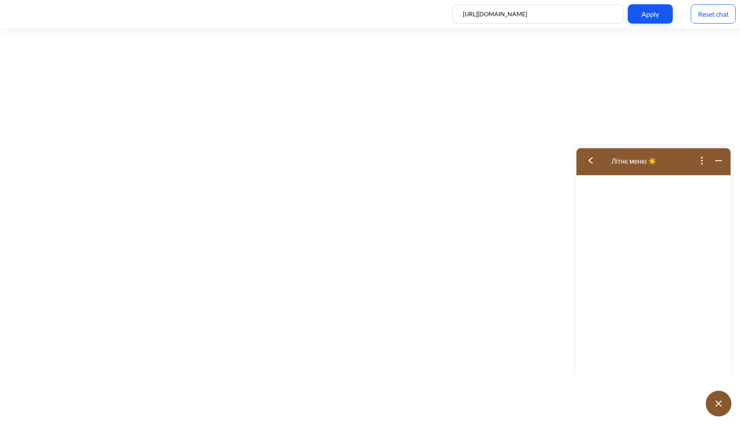
click at [589, 161] on img at bounding box center [590, 160] width 4 height 6
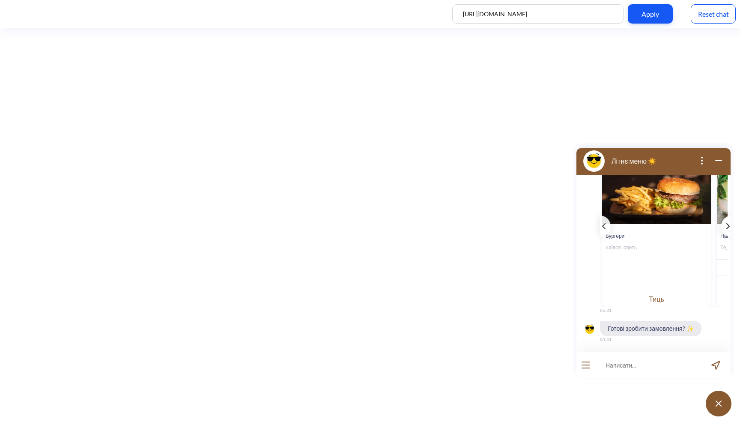
click at [726, 225] on icon "template message" at bounding box center [727, 226] width 3 height 6
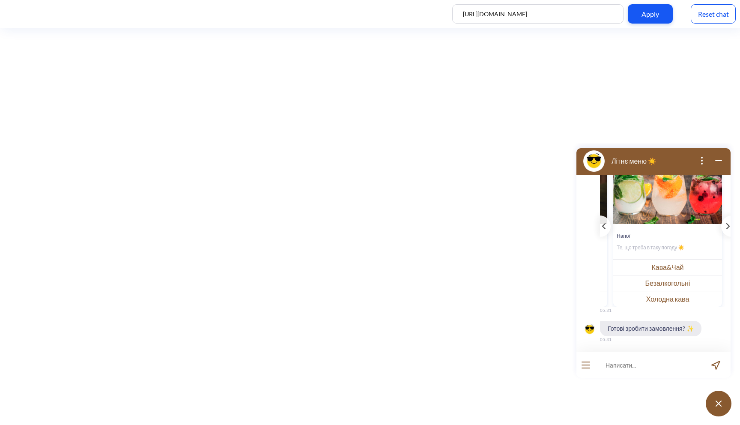
scroll to position [0, 337]
click at [674, 301] on button "Холодна кава" at bounding box center [667, 299] width 109 height 16
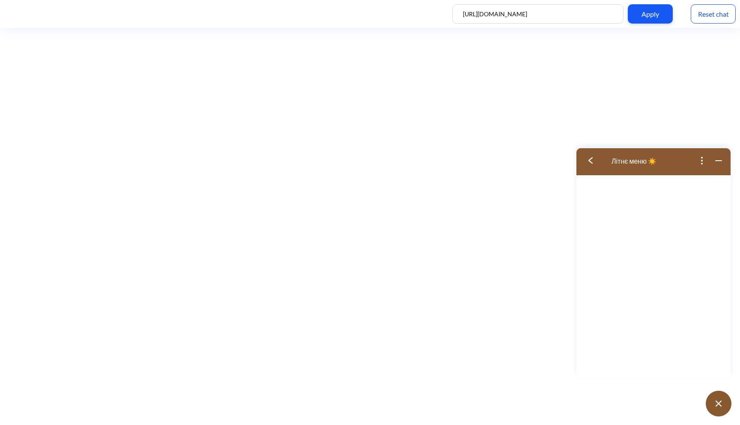
click at [595, 157] on button at bounding box center [593, 161] width 34 height 28
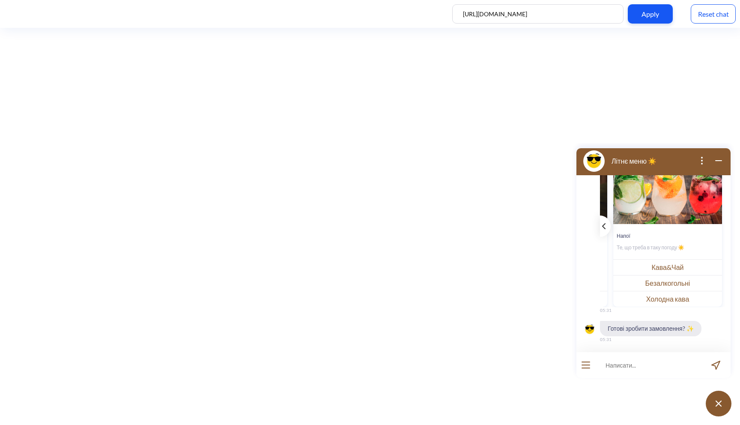
click at [605, 226] on icon "template message" at bounding box center [603, 226] width 3 height 6
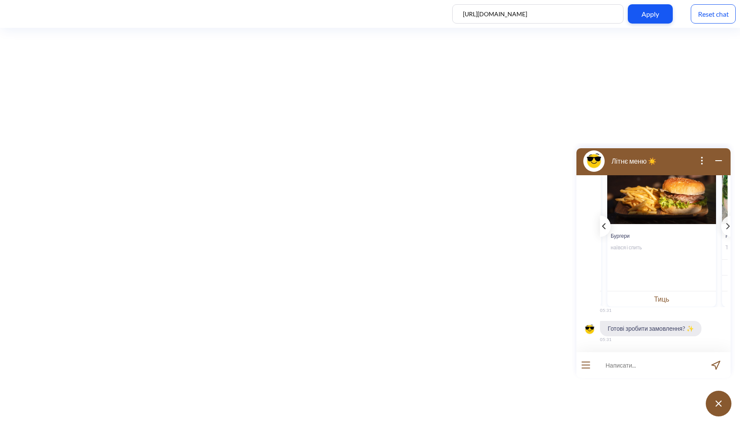
click at [605, 226] on icon "template message" at bounding box center [603, 226] width 3 height 6
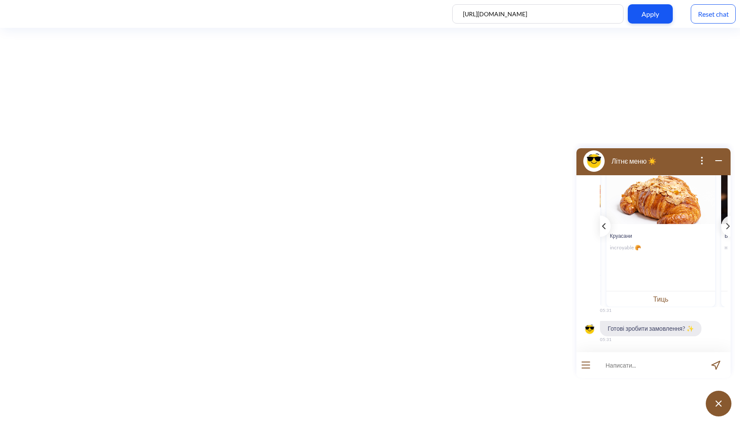
click at [605, 226] on icon "template message" at bounding box center [603, 226] width 3 height 6
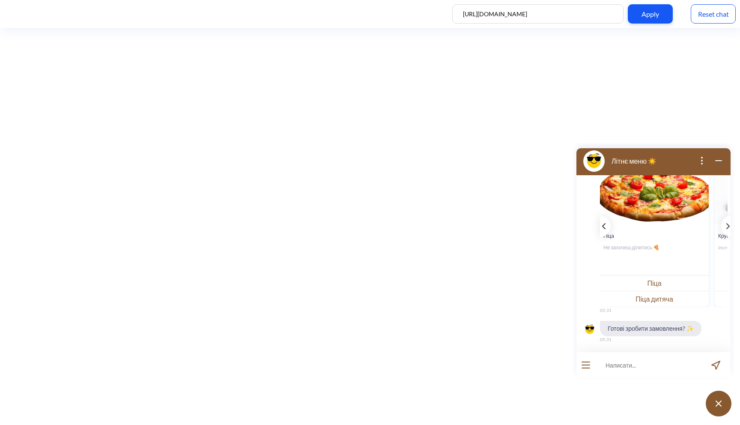
scroll to position [0, 0]
click at [651, 278] on button "Піца" at bounding box center [654, 283] width 109 height 16
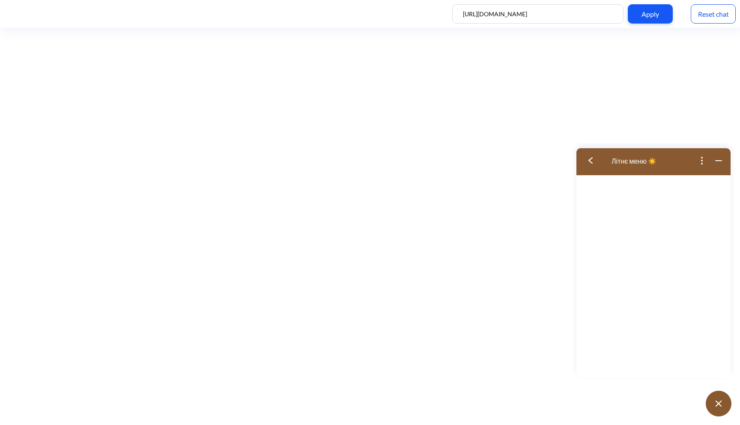
click at [589, 161] on img at bounding box center [590, 160] width 4 height 6
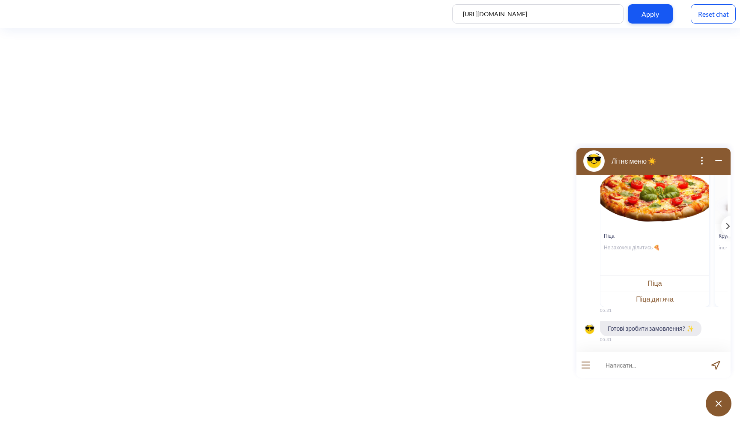
click at [644, 362] on input at bounding box center [648, 365] width 106 height 26
type input "з"
type input "хочу піцу [PERSON_NAME]"
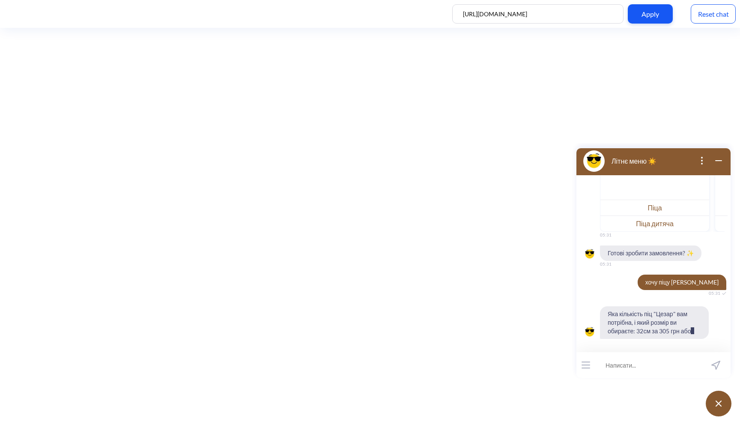
scroll to position [214, 0]
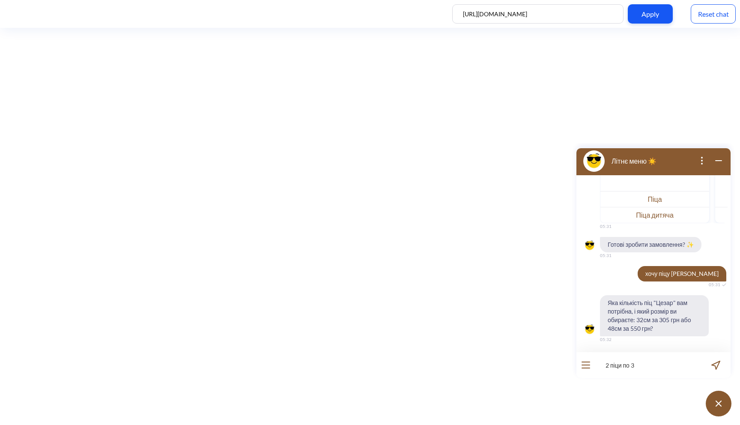
type input "2 піци по 32"
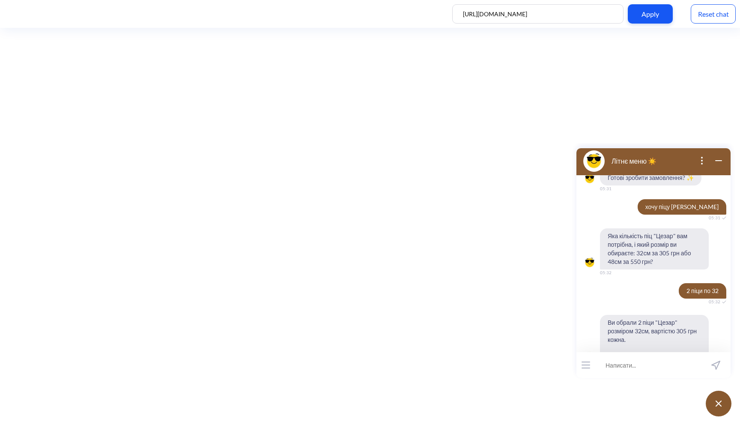
scroll to position [306, 0]
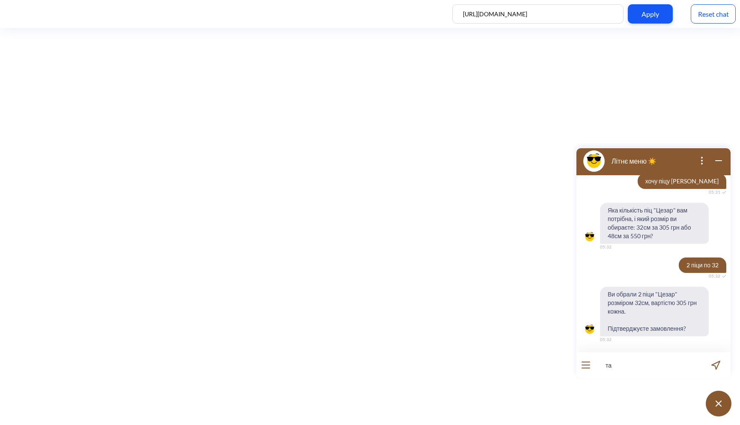
type input "так"
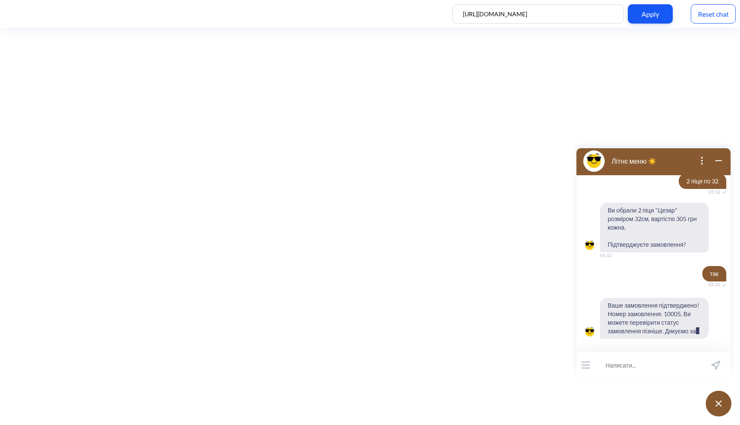
scroll to position [399, 0]
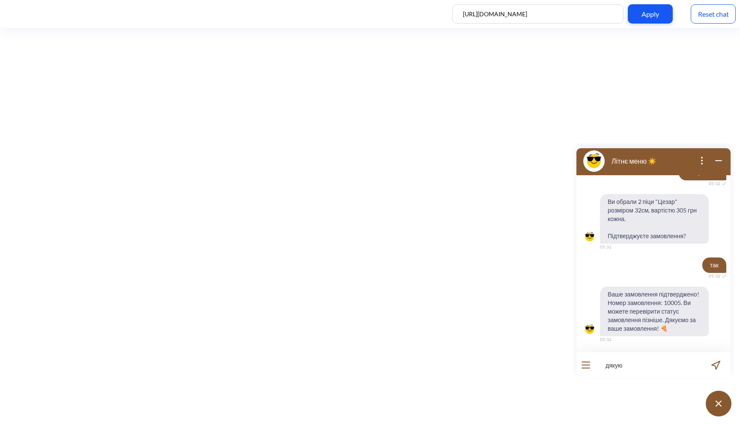
type input "дякую)"
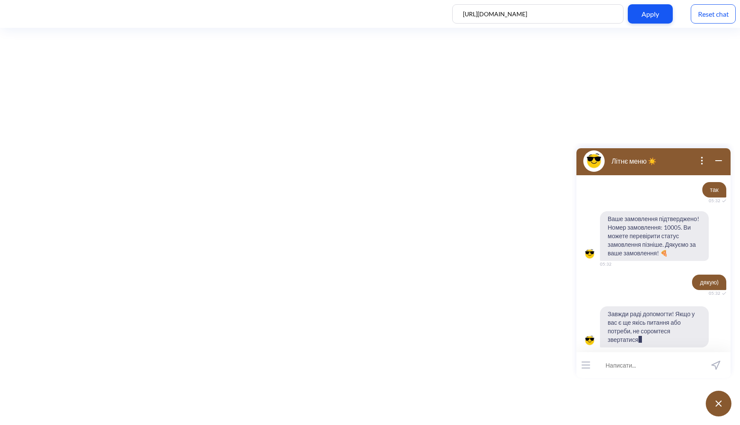
scroll to position [483, 0]
